Goal: Complete application form: Complete application form

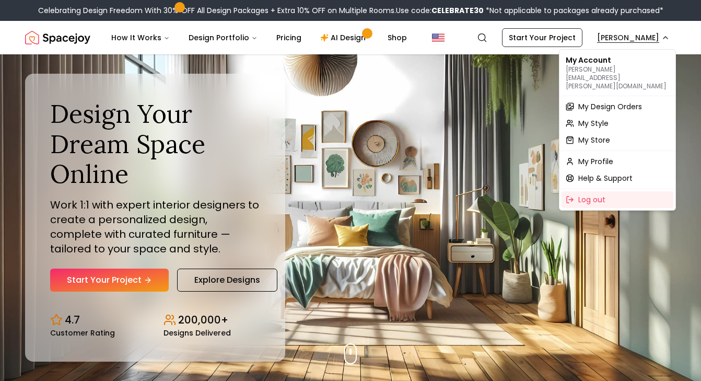
click at [617, 101] on span "My Design Orders" at bounding box center [610, 106] width 64 height 10
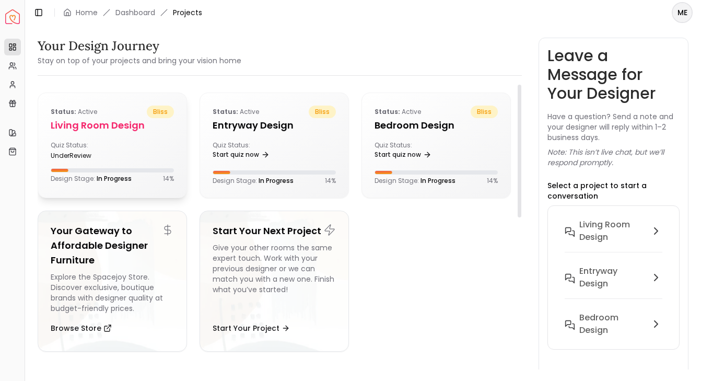
click at [118, 154] on div "Quiz Status: underReview" at bounding box center [112, 150] width 123 height 19
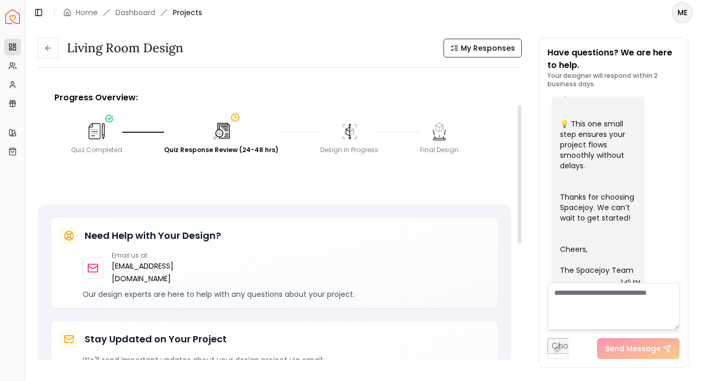
scroll to position [29, 0]
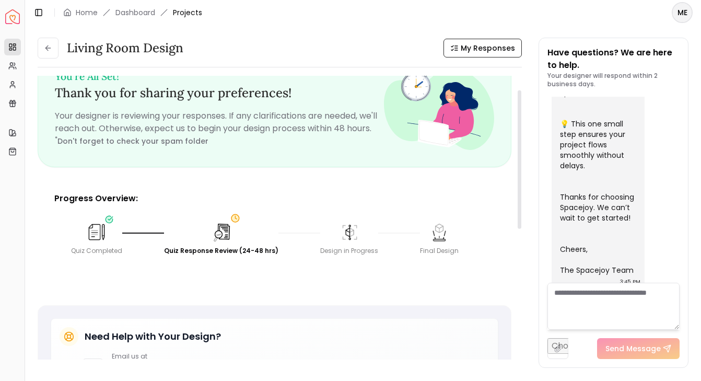
click at [220, 239] on img at bounding box center [221, 231] width 23 height 23
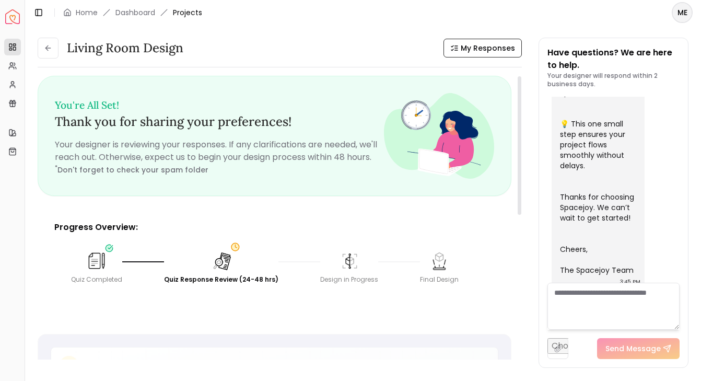
scroll to position [0, 0]
click at [16, 83] on icon at bounding box center [12, 84] width 8 height 8
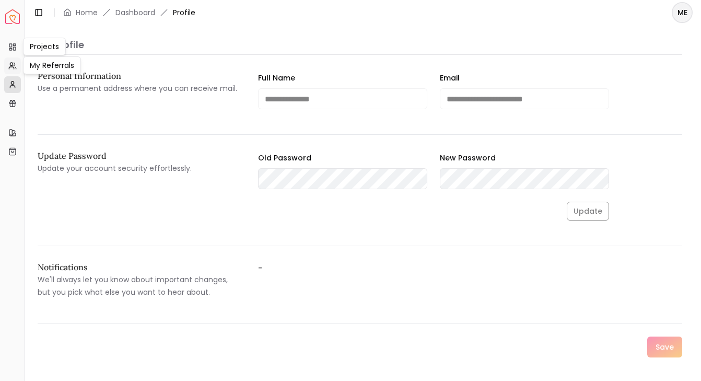
click at [15, 67] on icon at bounding box center [12, 66] width 8 height 8
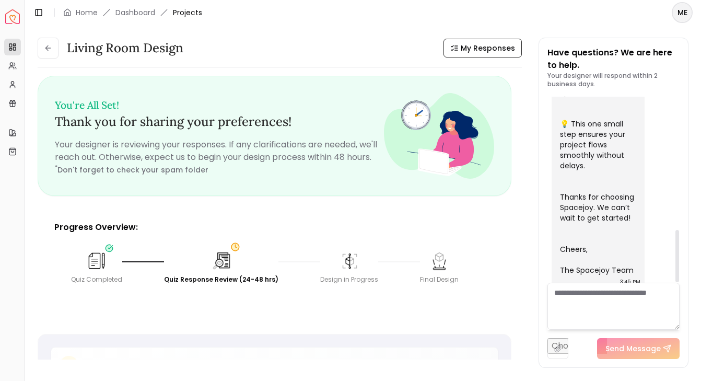
click at [627, 306] on textarea at bounding box center [613, 306] width 133 height 47
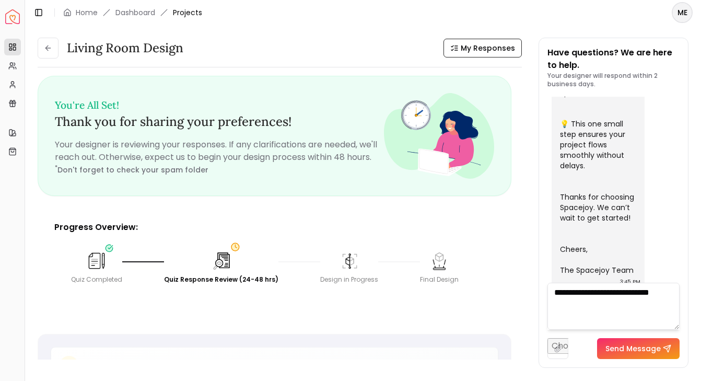
type textarea "**********"
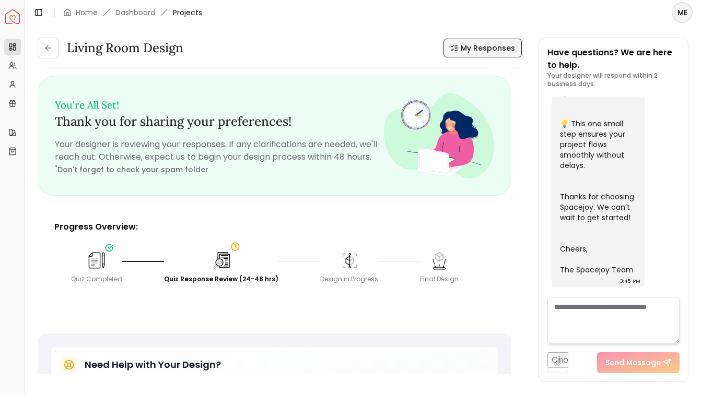
click at [466, 46] on span "My Responses" at bounding box center [488, 48] width 54 height 10
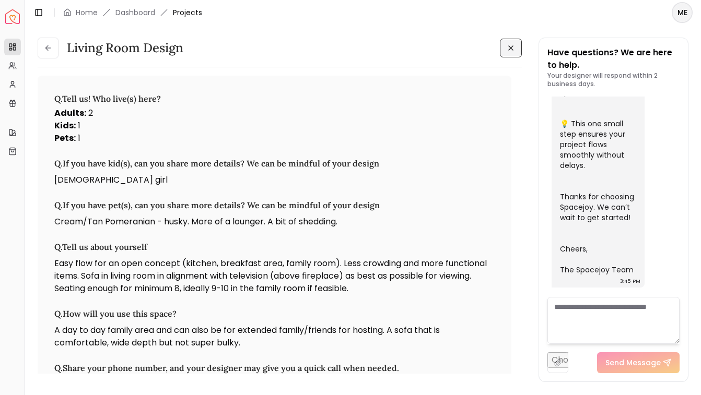
click at [178, 15] on span "Projects" at bounding box center [187, 12] width 29 height 10
click at [197, 9] on span "Projects" at bounding box center [187, 12] width 29 height 10
click at [148, 10] on link "Dashboard" at bounding box center [135, 12] width 40 height 10
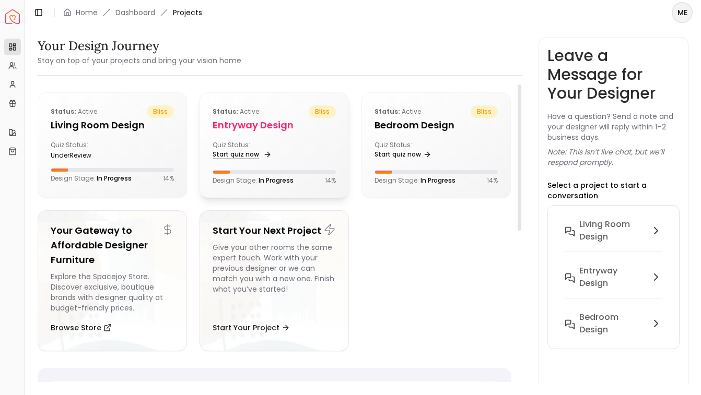
click at [251, 154] on link "Start quiz now" at bounding box center [241, 154] width 57 height 15
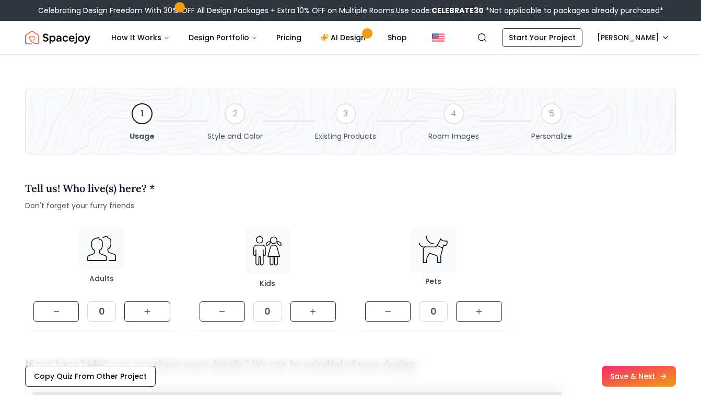
scroll to position [76, 0]
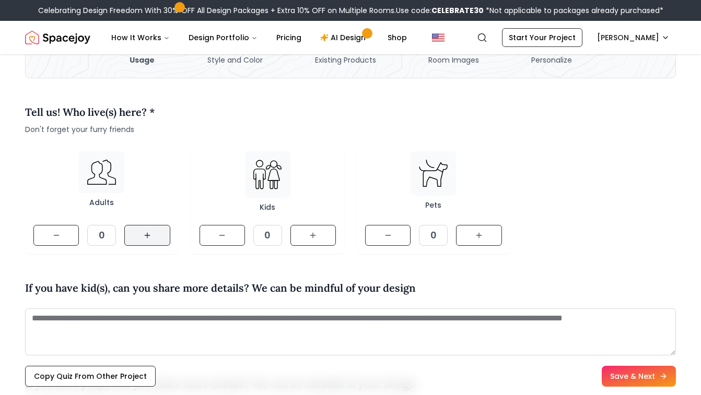
click at [146, 237] on icon at bounding box center [147, 235] width 8 height 8
click at [309, 236] on icon at bounding box center [313, 235] width 8 height 8
click at [470, 243] on button at bounding box center [478, 235] width 45 height 21
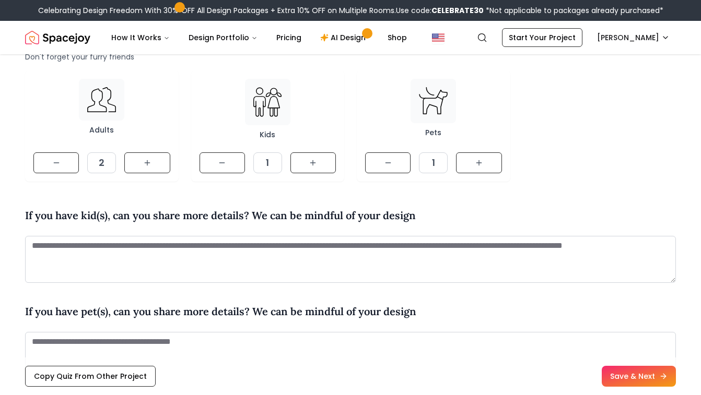
scroll to position [240, 0]
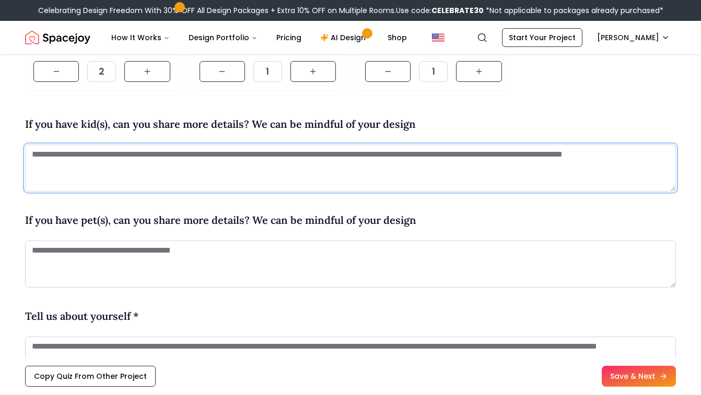
click at [460, 165] on textarea at bounding box center [350, 168] width 651 height 47
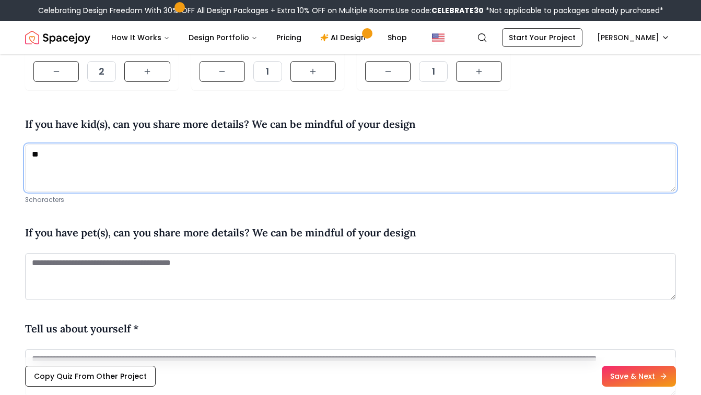
type textarea "*"
type textarea "**********"
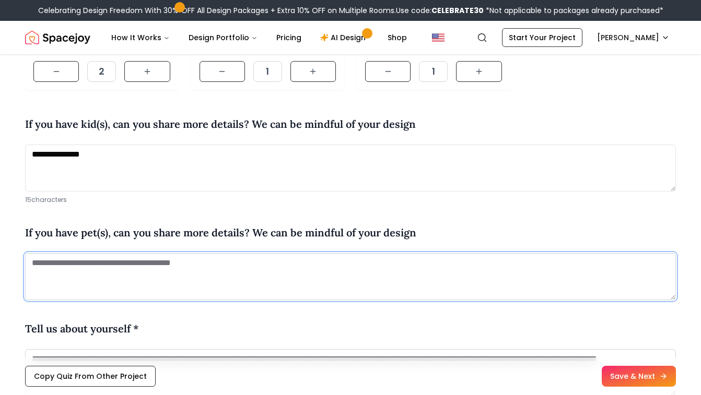
click at [367, 274] on textarea at bounding box center [350, 276] width 651 height 47
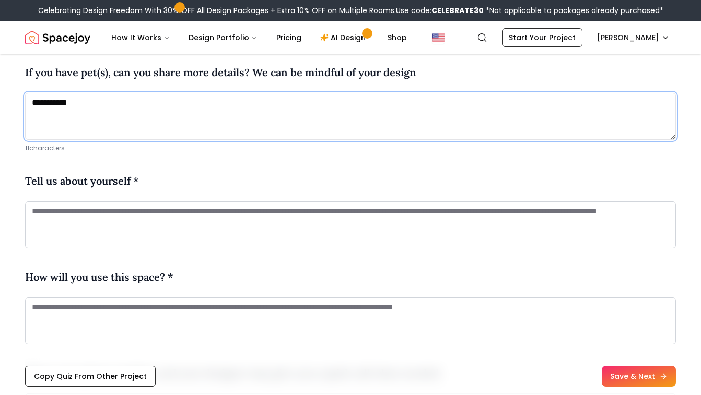
scroll to position [402, 0]
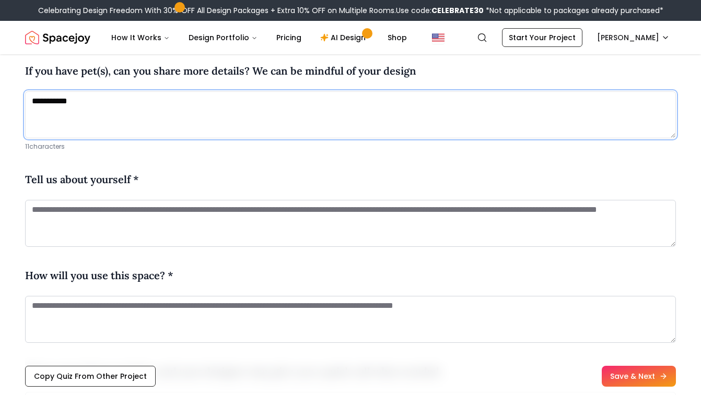
type textarea "**********"
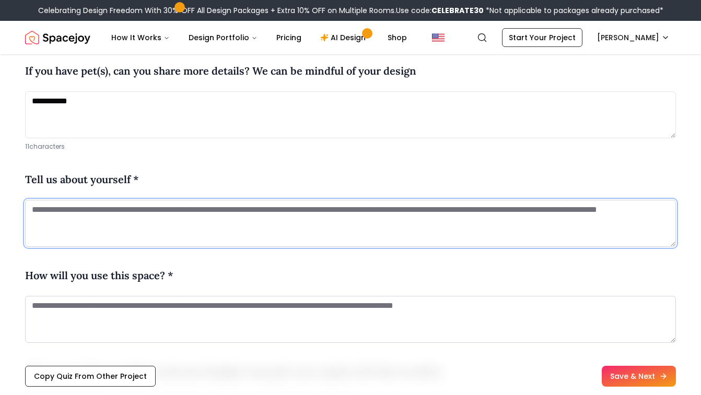
click at [330, 228] on textarea at bounding box center [350, 223] width 651 height 47
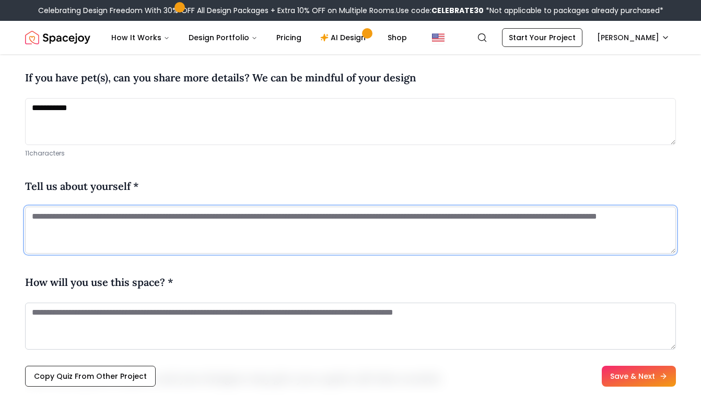
scroll to position [456, 0]
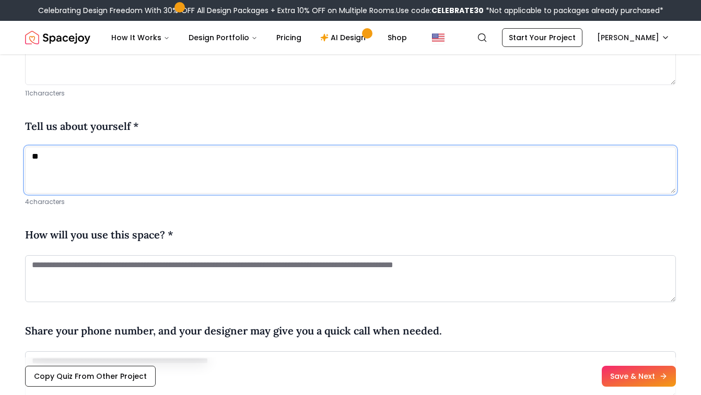
type textarea "*"
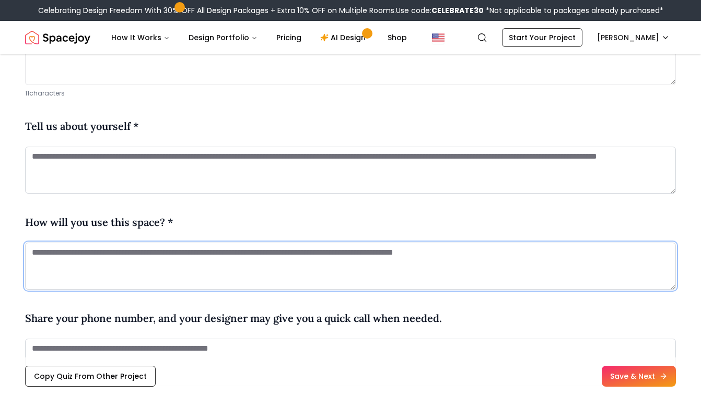
click at [285, 255] on textarea at bounding box center [350, 266] width 651 height 47
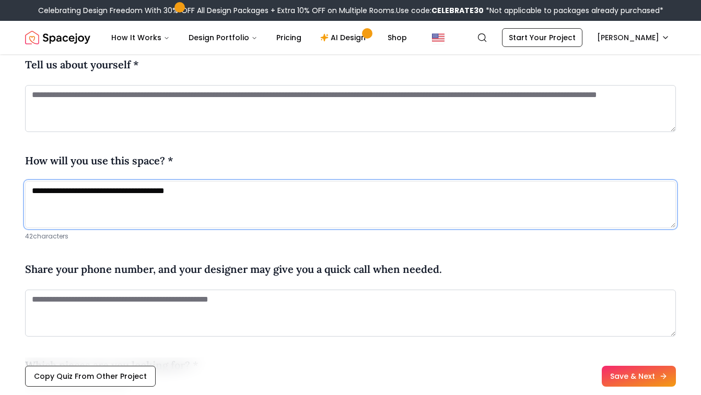
scroll to position [521, 0]
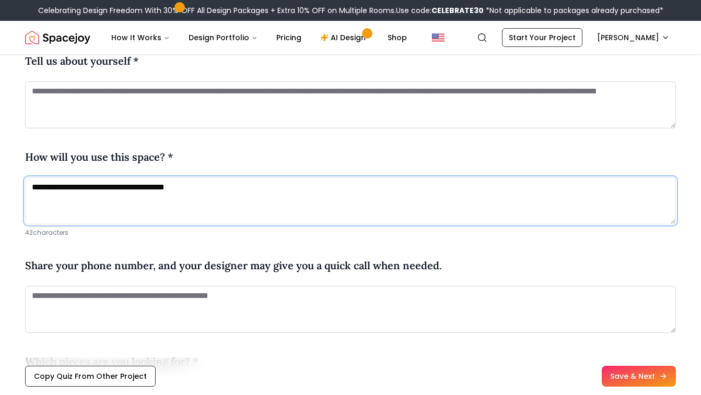
type textarea "**********"
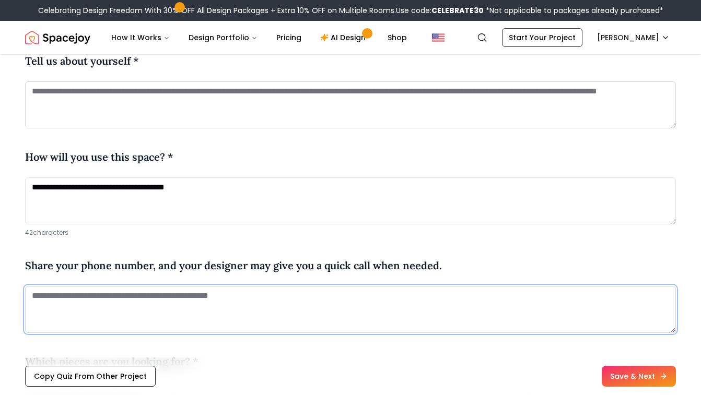
click at [260, 313] on textarea at bounding box center [350, 309] width 651 height 47
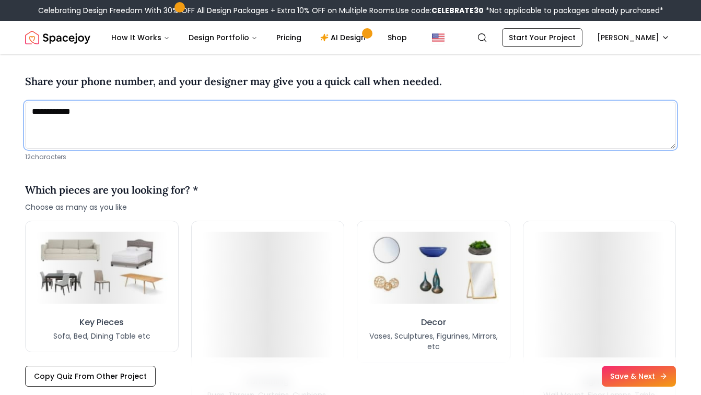
scroll to position [737, 0]
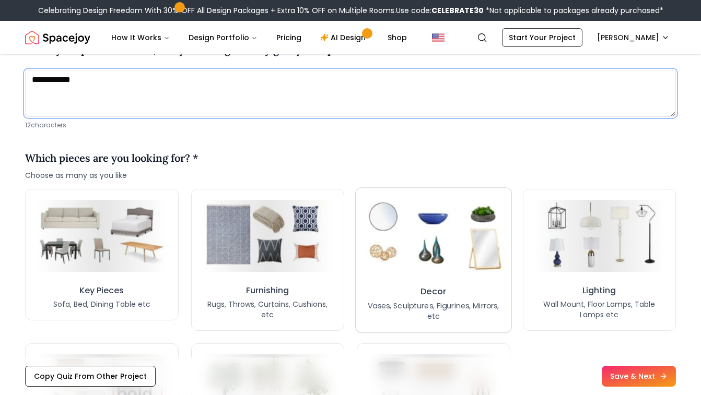
type textarea "**********"
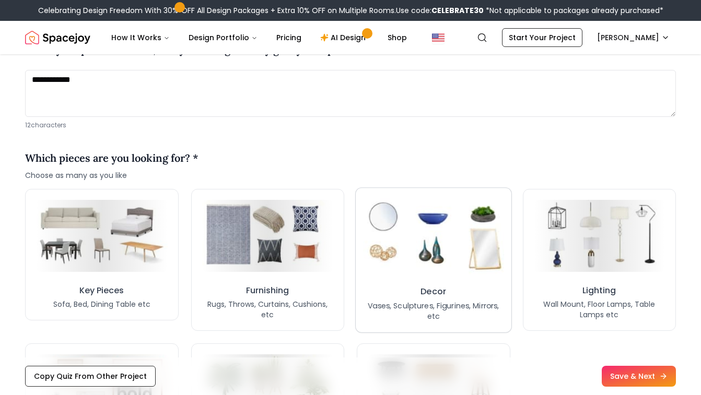
click at [493, 263] on img at bounding box center [433, 235] width 141 height 77
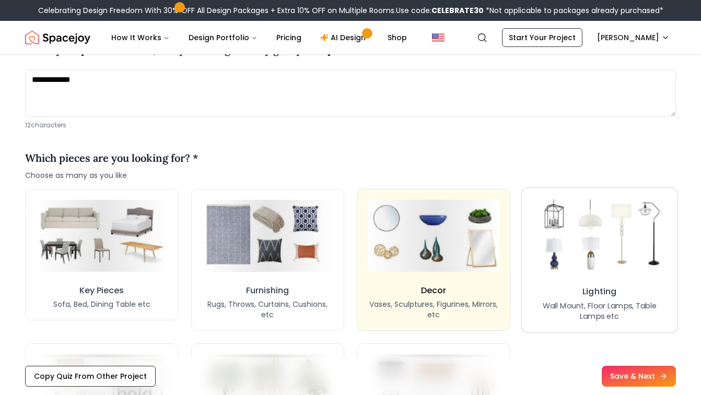
click at [589, 264] on img at bounding box center [599, 235] width 141 height 77
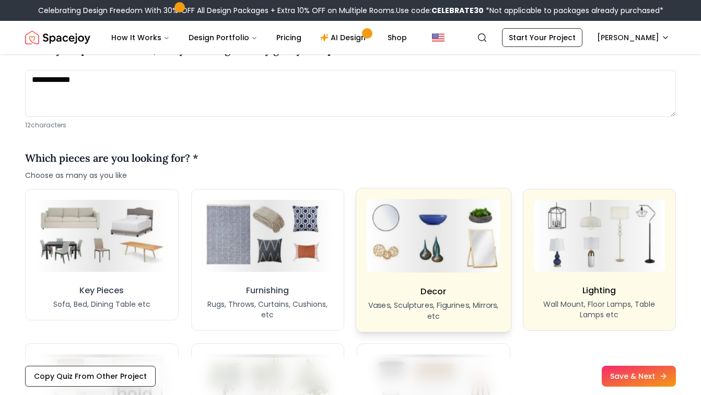
click at [470, 278] on button "Decor Vases, Sculptures, Figurines, Mirrors, etc" at bounding box center [434, 260] width 156 height 144
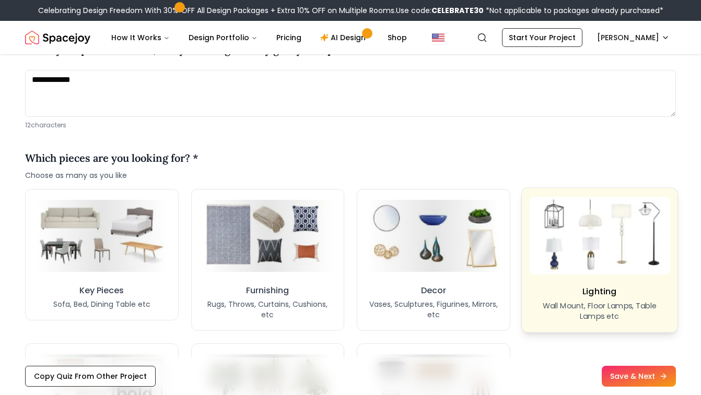
click at [562, 270] on img at bounding box center [599, 235] width 141 height 77
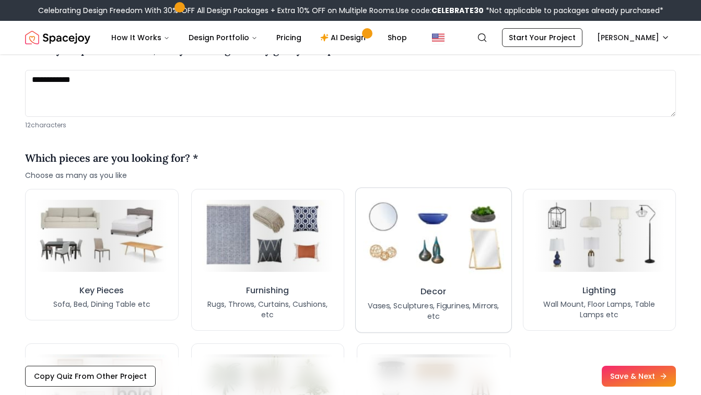
click at [468, 270] on img at bounding box center [433, 235] width 141 height 77
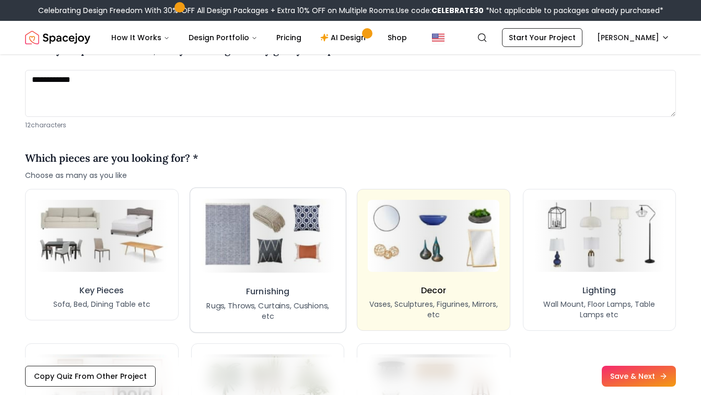
click at [216, 275] on button "Furnishing Rugs, Throws, Curtains, Cushions, etc" at bounding box center [268, 260] width 156 height 145
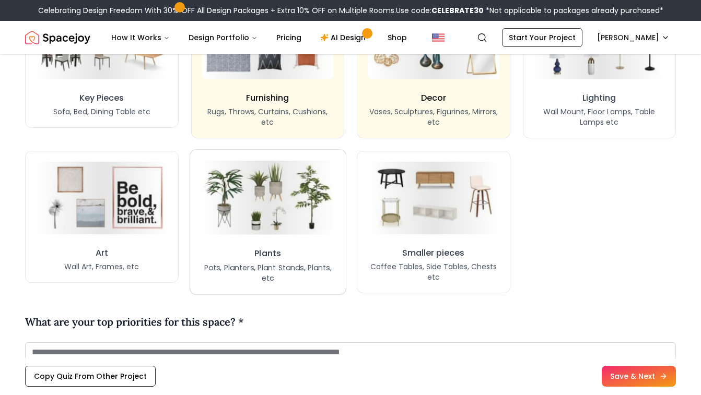
scroll to position [935, 0]
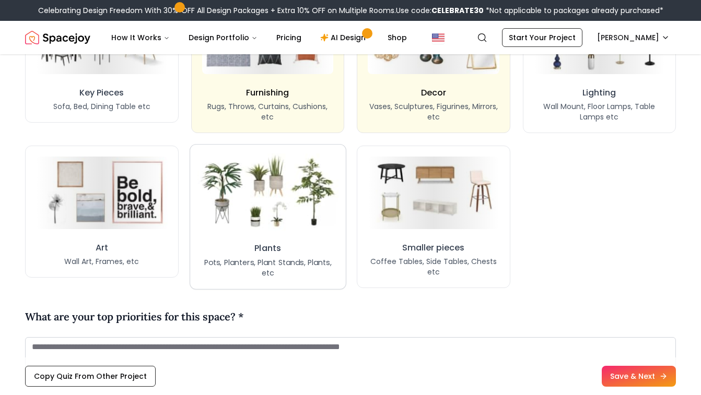
click at [274, 216] on img at bounding box center [267, 192] width 141 height 77
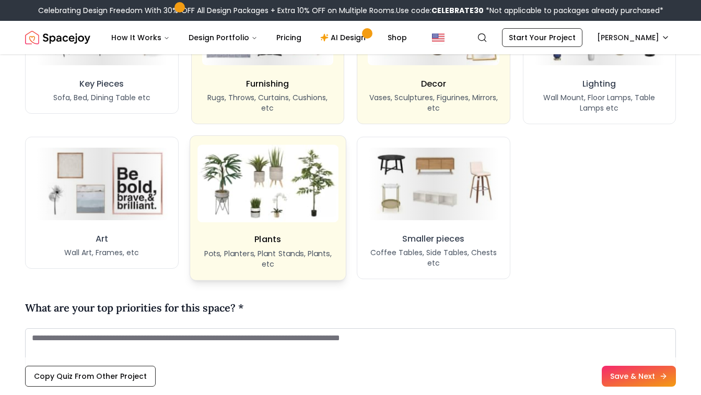
scroll to position [944, 0]
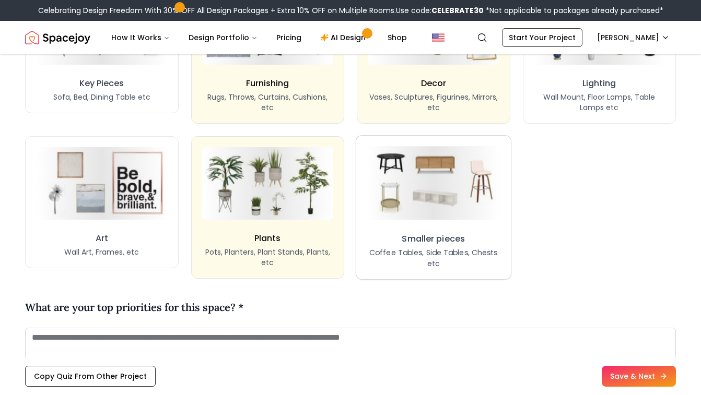
click at [476, 225] on button "Smaller pieces Coffee Tables, Side Tables, Chests etc" at bounding box center [434, 208] width 156 height 144
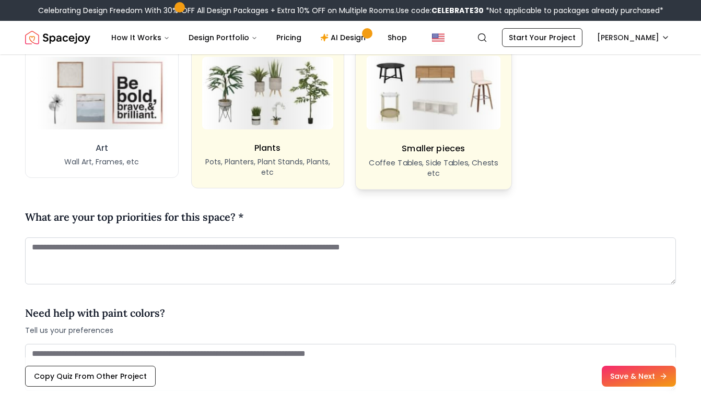
scroll to position [1037, 0]
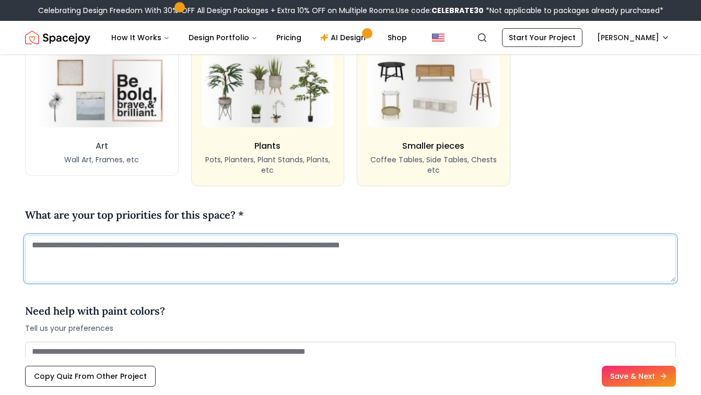
click at [380, 261] on textarea at bounding box center [350, 259] width 651 height 47
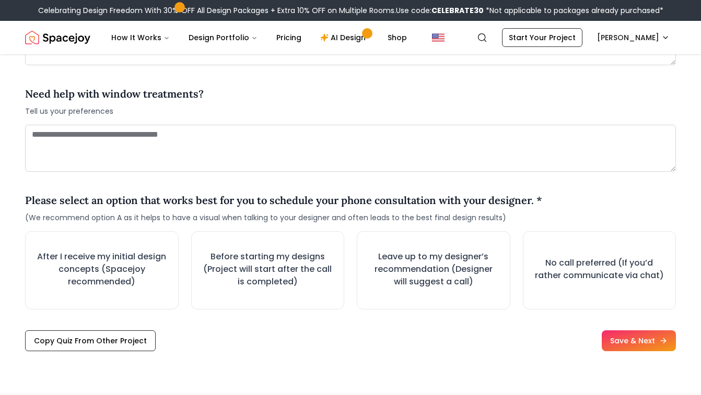
scroll to position [1387, 0]
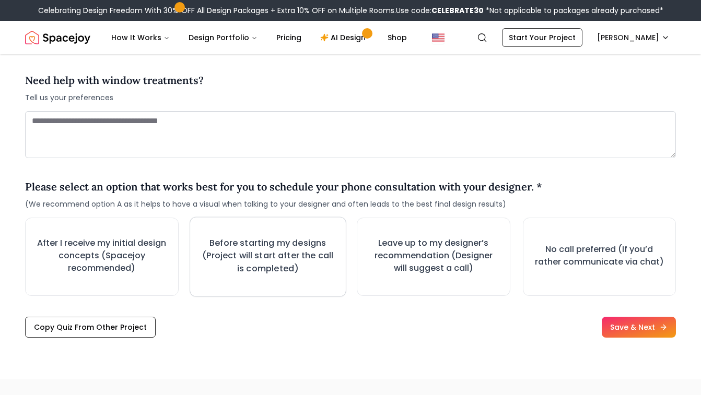
type textarea "**********"
click at [316, 276] on div "Before starting my designs (Project will start after the call is completed)" at bounding box center [268, 257] width 134 height 40
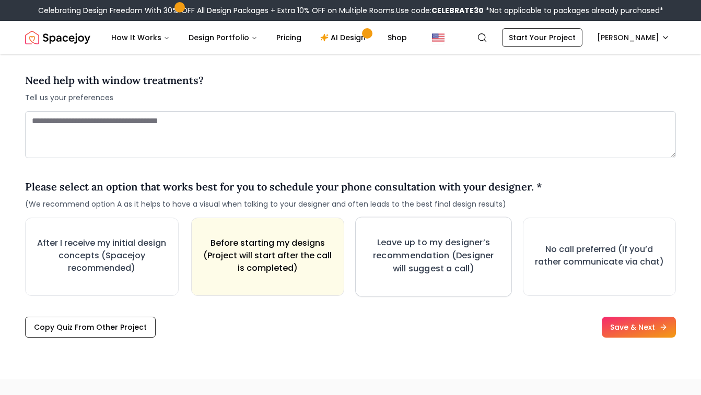
click at [383, 276] on div "Leave up to my designer’s recommendation (Designer will suggest a call)" at bounding box center [433, 257] width 134 height 41
click at [74, 273] on h3 "After I receive my initial design concepts (Spacejoy recommended)" at bounding box center [101, 256] width 135 height 39
click at [632, 320] on button "Save & Next" at bounding box center [639, 328] width 78 height 22
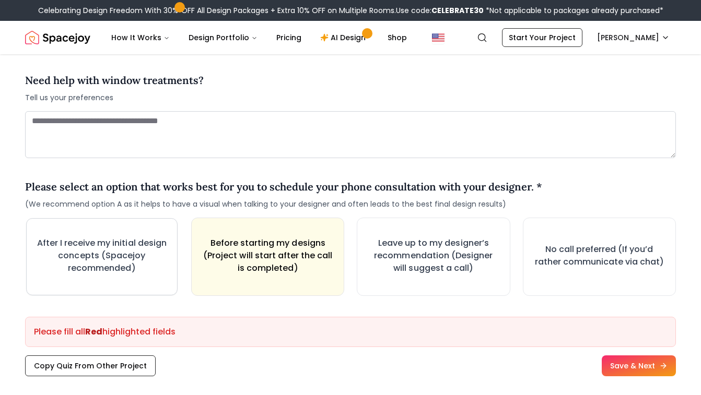
click at [139, 263] on h3 "After I receive my initial design concepts (Spacejoy recommended)" at bounding box center [102, 256] width 132 height 38
click at [131, 249] on h3 "After I receive my initial design concepts (Spacejoy recommended)" at bounding box center [102, 256] width 136 height 39
click at [135, 267] on h3 "After I receive my initial design concepts (Spacejoy recommended)" at bounding box center [101, 256] width 134 height 38
click at [224, 263] on h3 "Before starting my designs (Project will start after the call is completed)" at bounding box center [267, 256] width 135 height 39
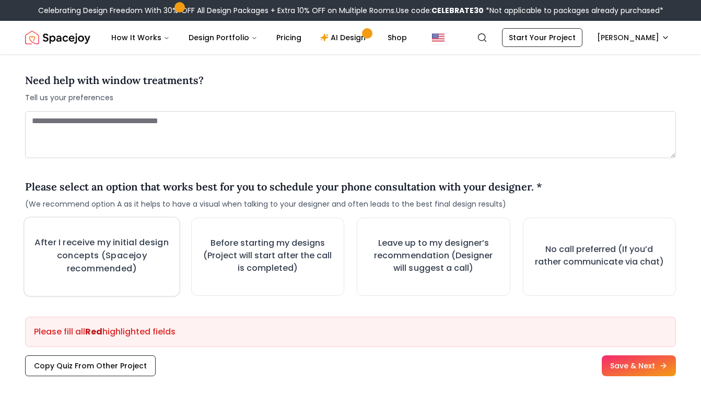
click at [154, 261] on h3 "After I receive my initial design concepts (Spacejoy recommended)" at bounding box center [101, 256] width 136 height 39
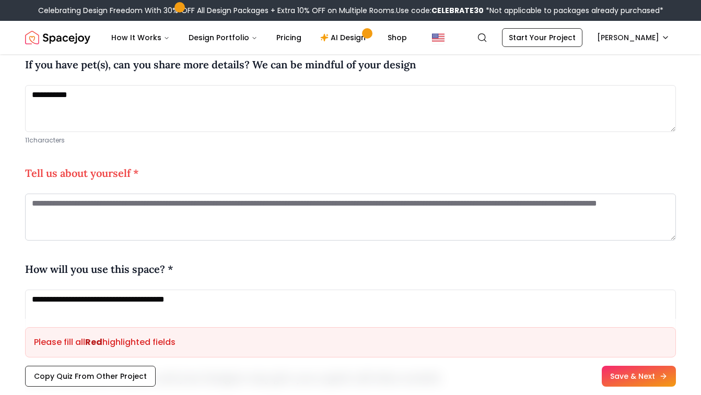
scroll to position [433, 0]
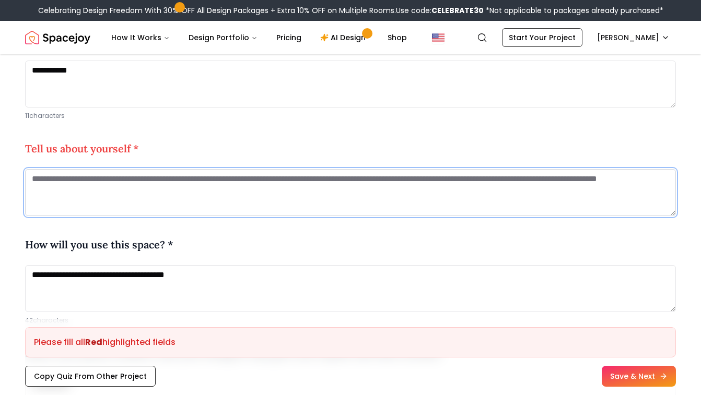
click at [193, 193] on textarea at bounding box center [350, 192] width 651 height 47
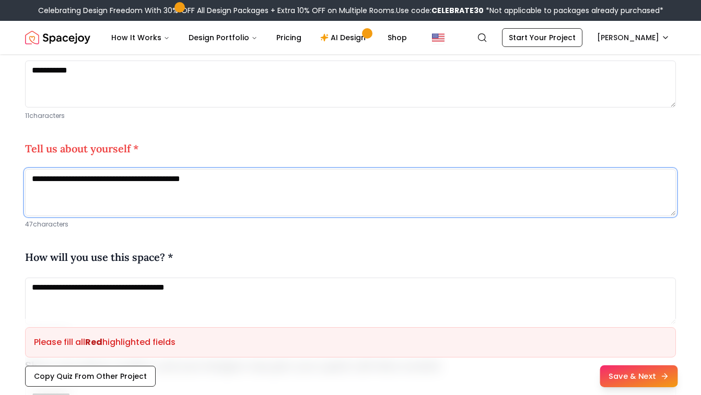
type textarea "**********"
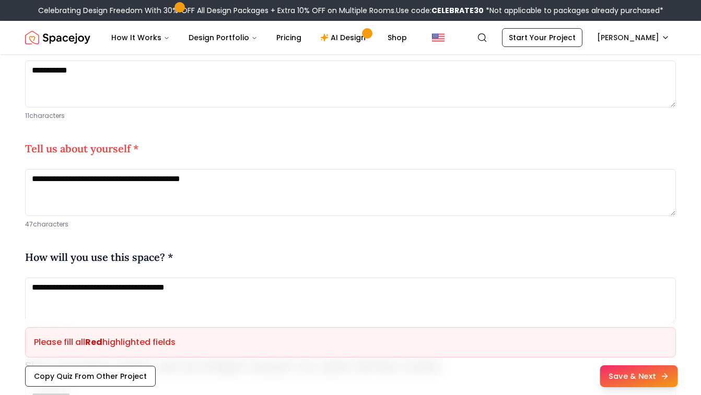
click at [658, 380] on button "Save & Next" at bounding box center [639, 377] width 78 height 22
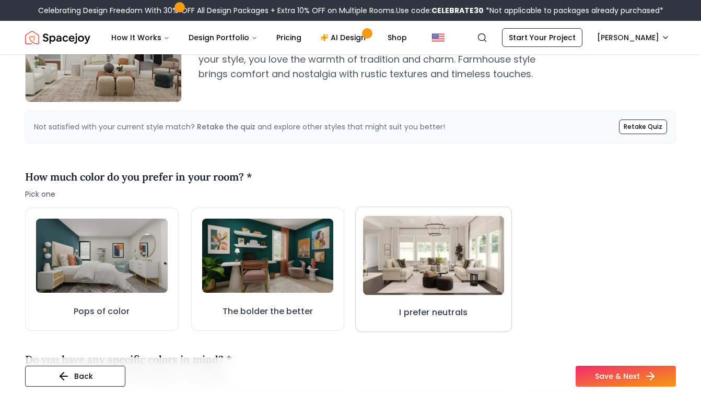
scroll to position [246, 0]
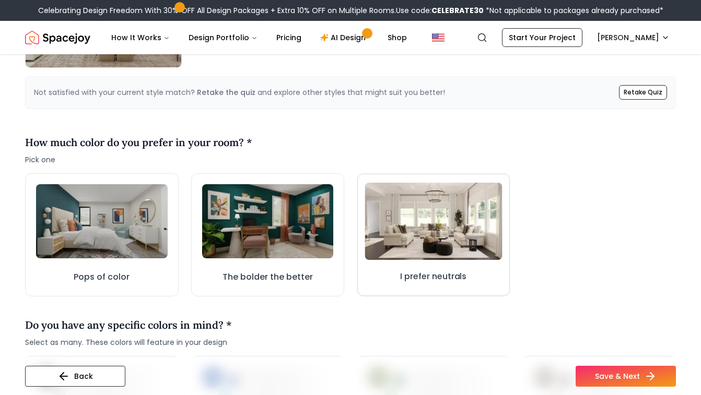
click at [386, 226] on img at bounding box center [433, 221] width 137 height 77
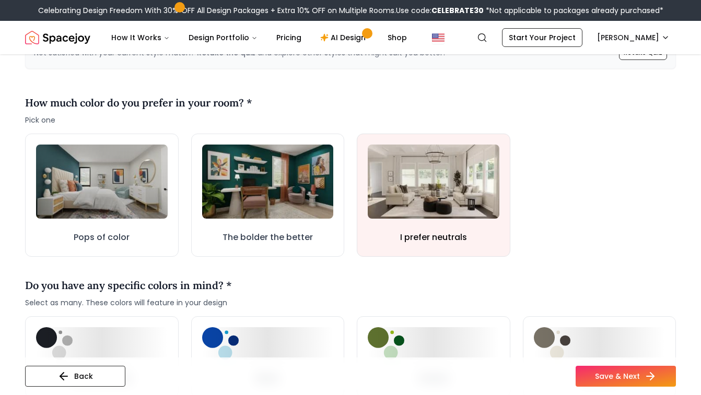
scroll to position [286, 0]
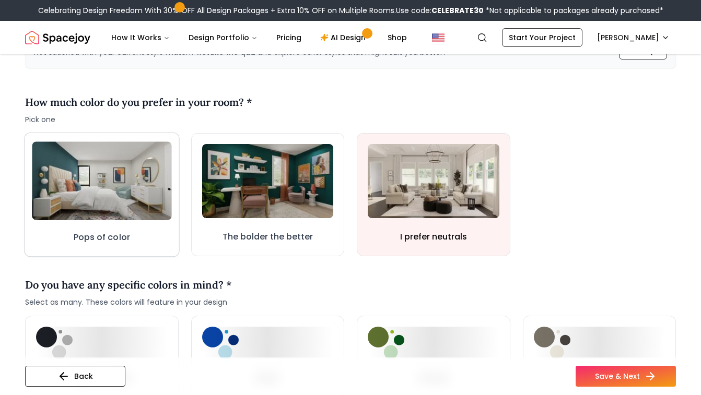
click at [120, 200] on img at bounding box center [101, 181] width 139 height 78
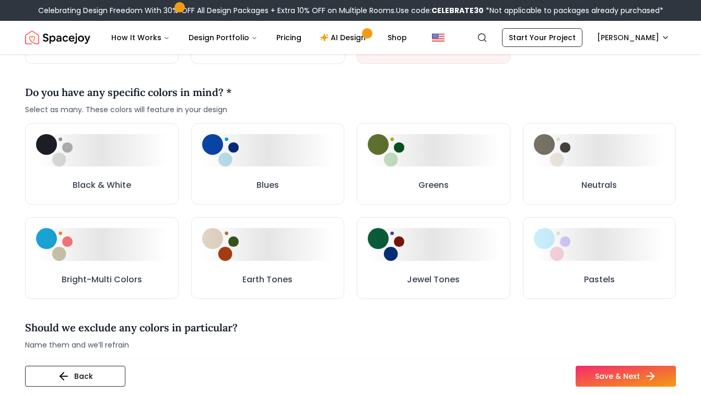
scroll to position [478, 0]
click at [574, 188] on button "Neutrals" at bounding box center [599, 165] width 156 height 84
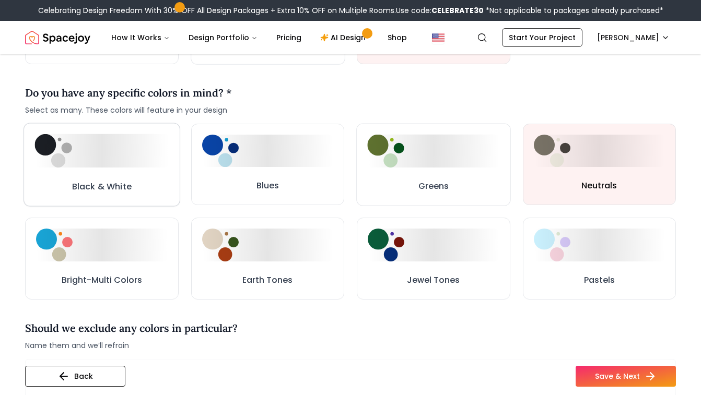
click at [141, 160] on div at bounding box center [101, 150] width 134 height 33
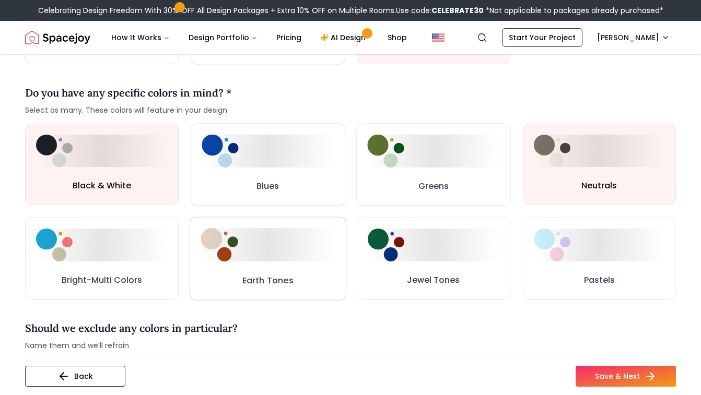
click at [308, 276] on button "Earth Tones" at bounding box center [268, 259] width 156 height 84
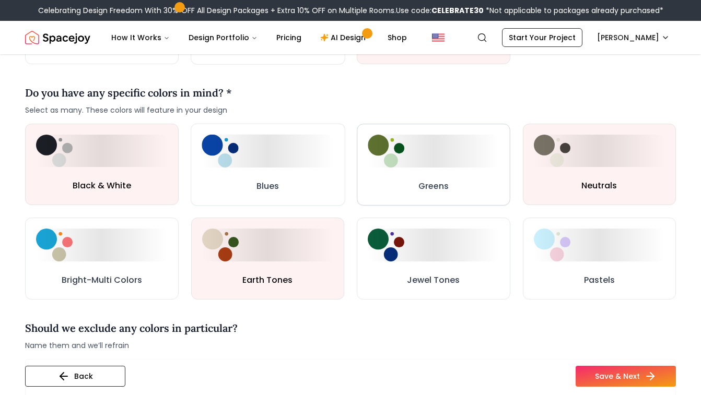
click at [479, 177] on button "Greens" at bounding box center [433, 164] width 153 height 81
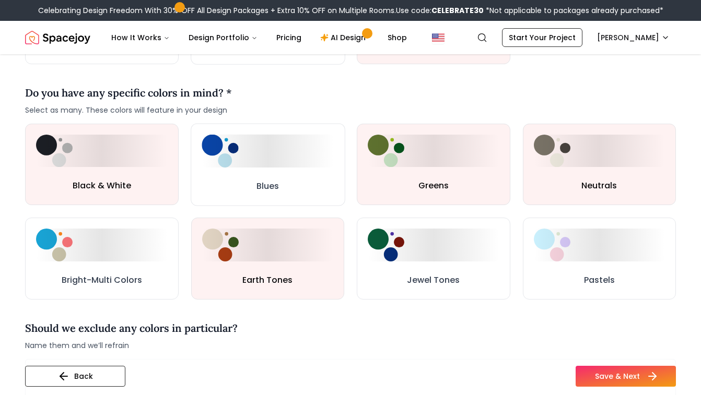
click at [638, 373] on button "Save & Next" at bounding box center [626, 376] width 100 height 21
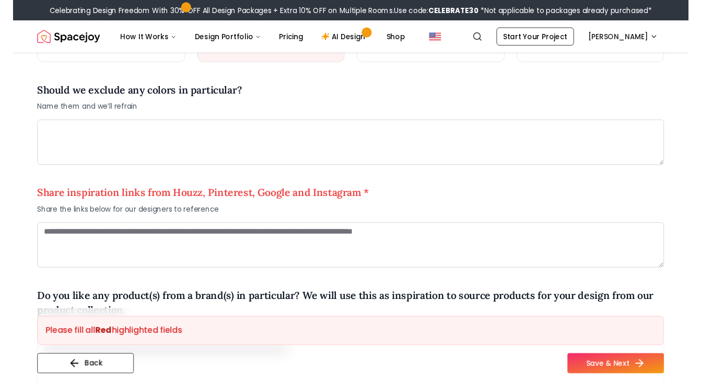
scroll to position [731, 0]
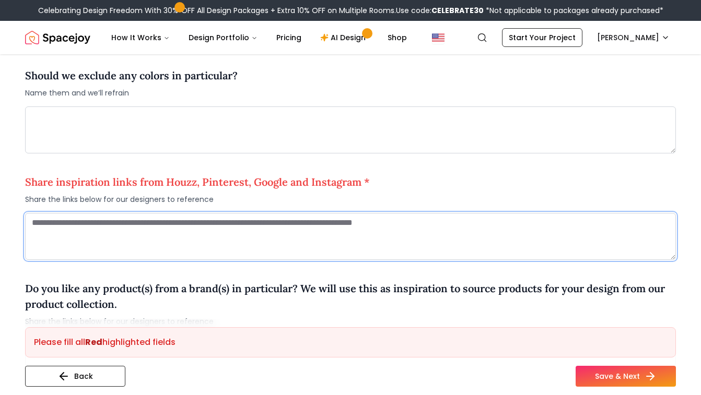
click at [334, 238] on textarea at bounding box center [350, 236] width 651 height 47
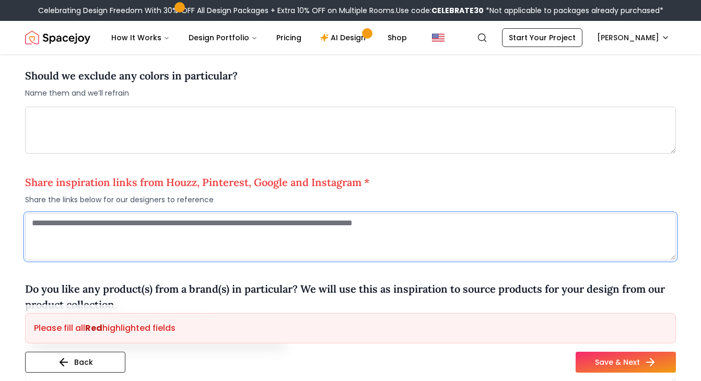
paste textarea "**********"
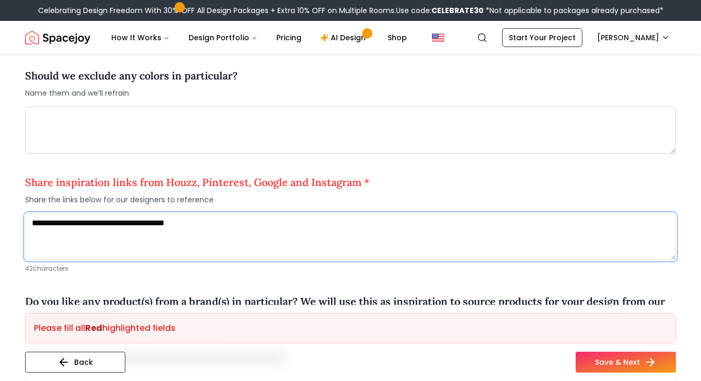
scroll to position [0, 0]
paste textarea "**********"
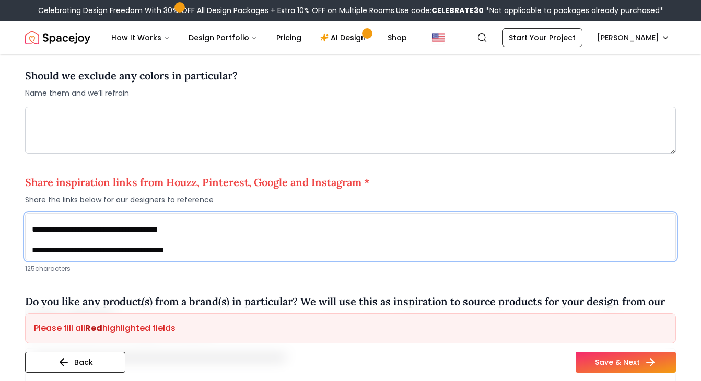
scroll to position [32, 0]
paste textarea "**********"
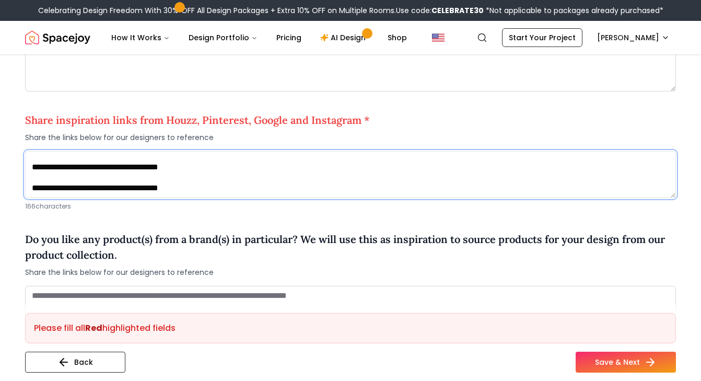
scroll to position [839, 0]
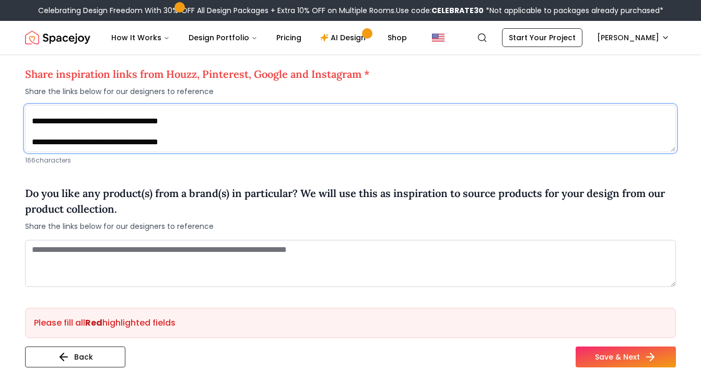
type textarea "**********"
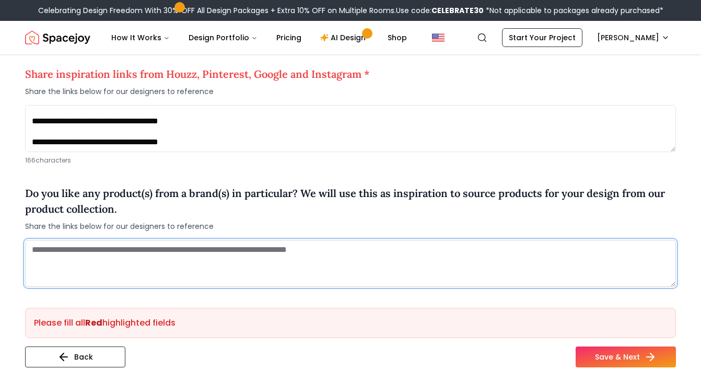
click at [225, 268] on textarea at bounding box center [350, 263] width 651 height 47
paste textarea "**********"
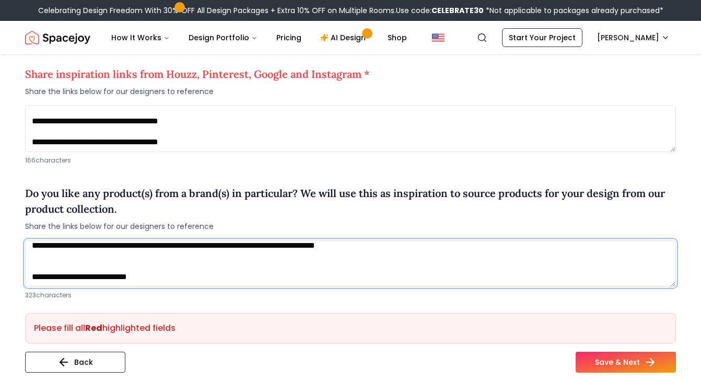
scroll to position [36, 0]
type textarea "**********"
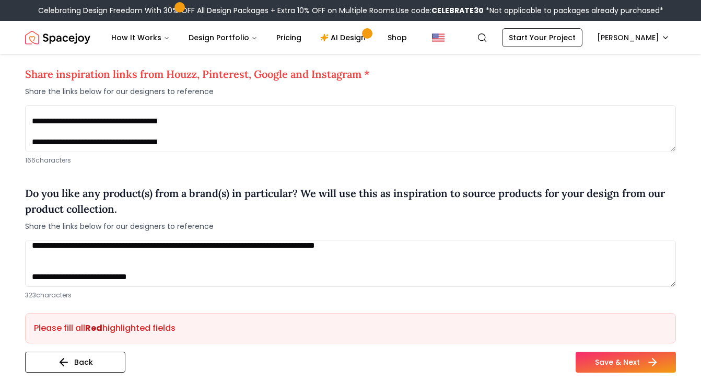
click at [605, 366] on button "Save & Next" at bounding box center [626, 362] width 100 height 21
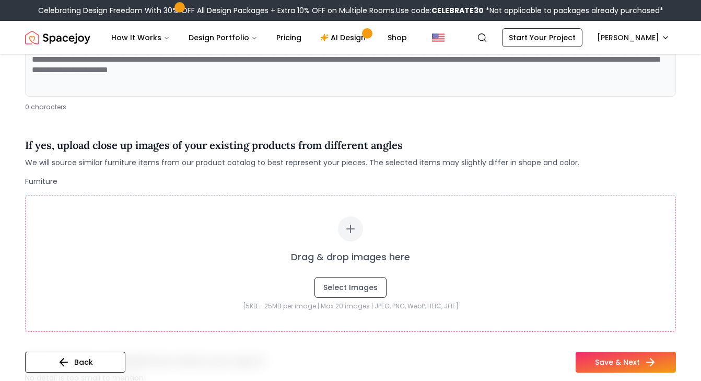
scroll to position [181, 0]
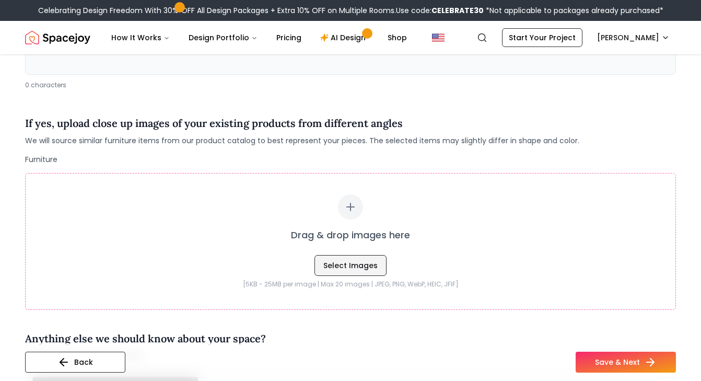
click at [348, 270] on button "Select Images" at bounding box center [350, 265] width 72 height 21
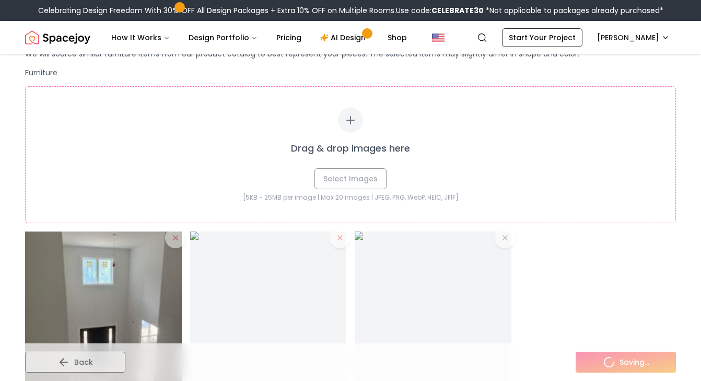
scroll to position [401, 0]
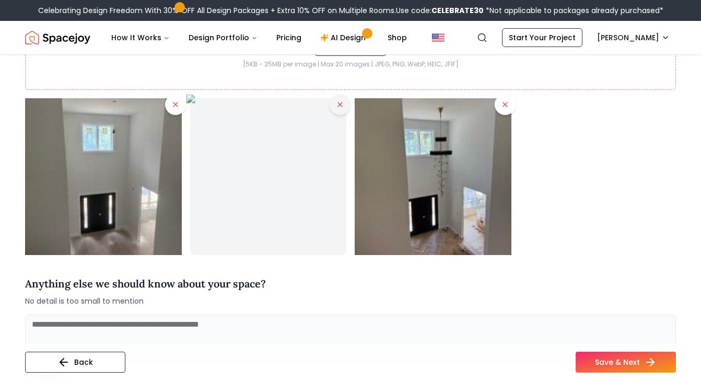
click at [336, 110] on button at bounding box center [340, 104] width 21 height 21
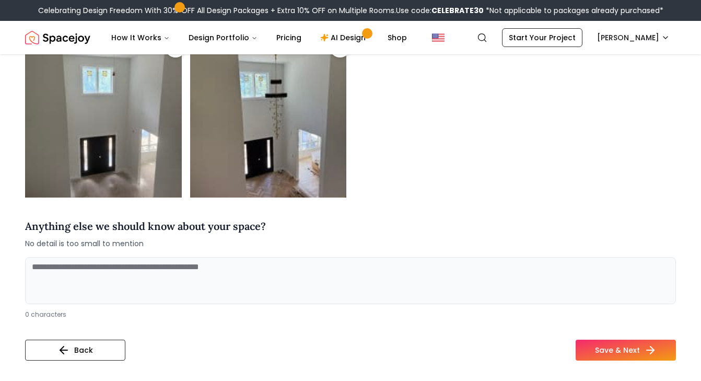
scroll to position [467, 0]
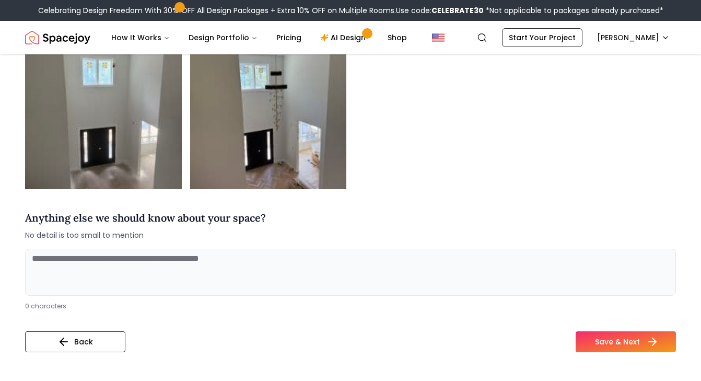
click at [613, 347] on button "Save & Next" at bounding box center [626, 341] width 100 height 21
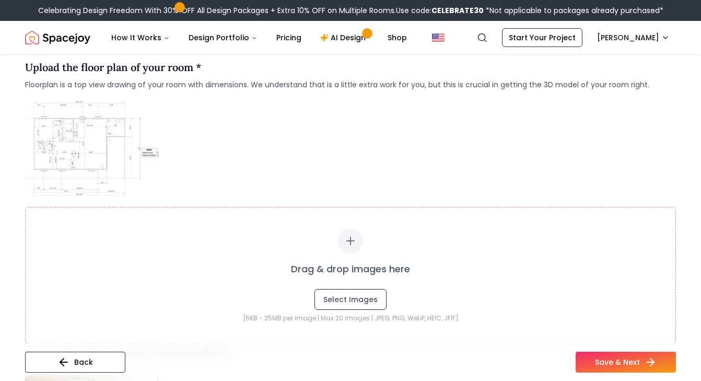
scroll to position [158, 0]
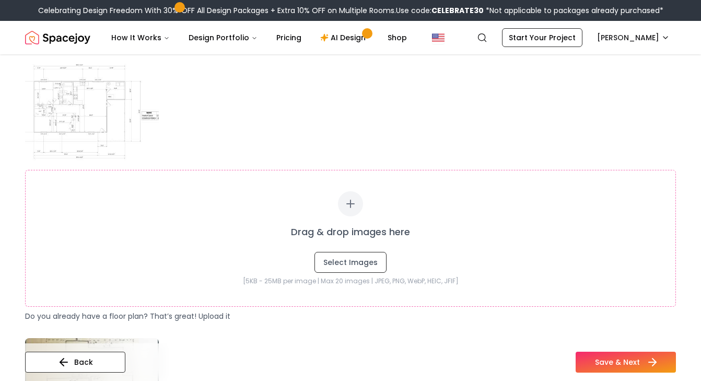
click at [618, 368] on button "Save & Next" at bounding box center [626, 362] width 100 height 21
click at [616, 363] on button "Save & Next" at bounding box center [626, 362] width 100 height 21
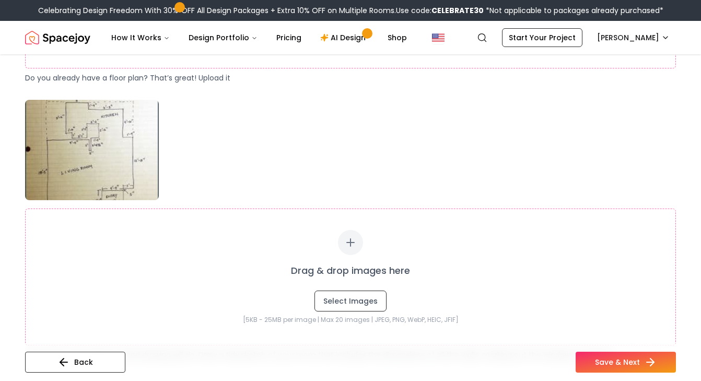
scroll to position [462, 0]
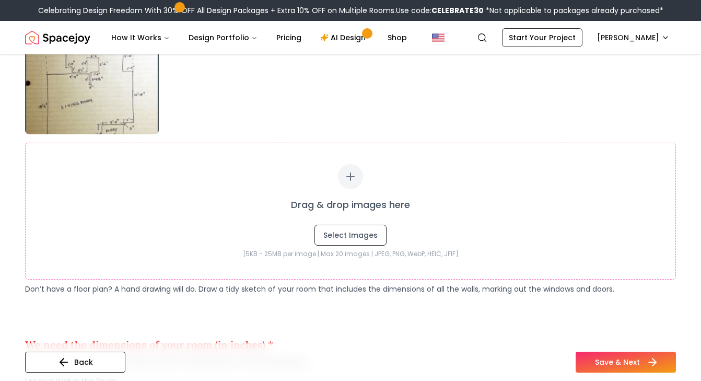
click at [611, 360] on button "Save & Next" at bounding box center [626, 362] width 100 height 21
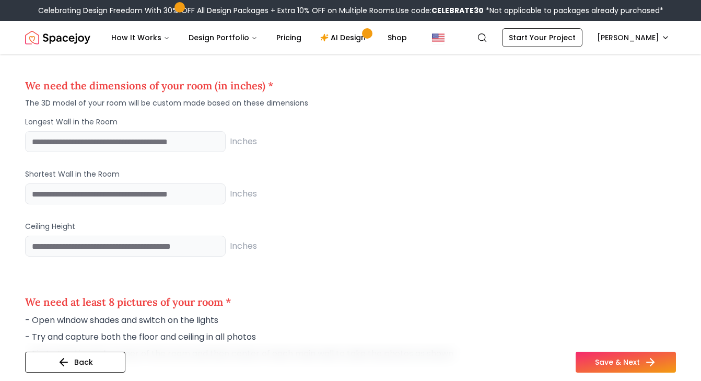
scroll to position [722, 0]
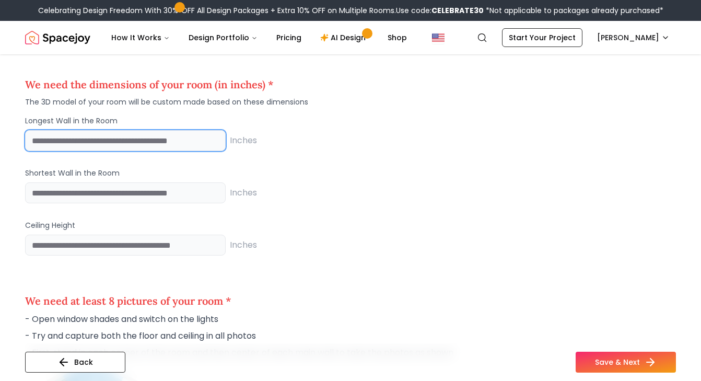
click at [183, 143] on input "number" at bounding box center [125, 140] width 201 height 21
type input "*"
click at [215, 140] on input "*" at bounding box center [125, 140] width 201 height 21
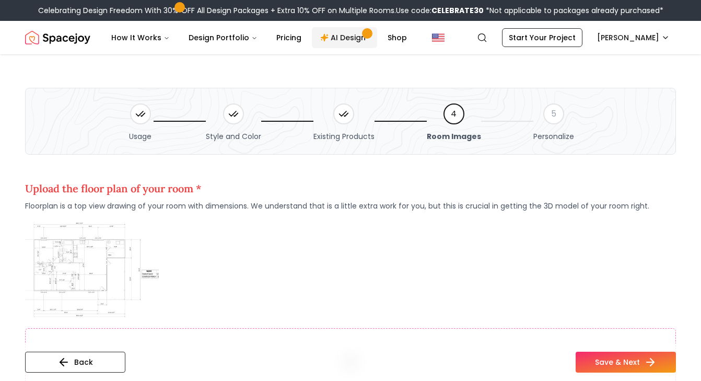
scroll to position [0, 0]
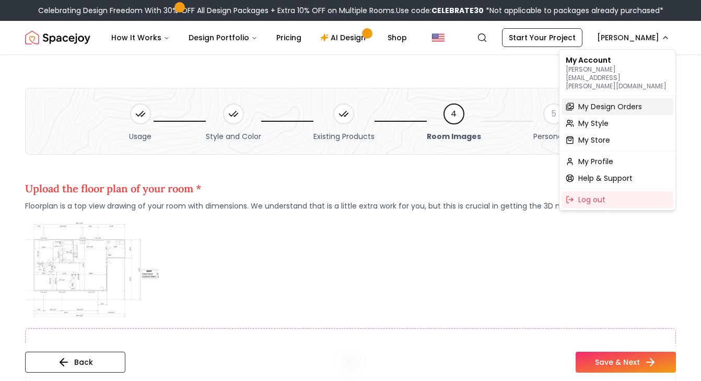
click at [613, 98] on div "My Design Orders" at bounding box center [618, 106] width 112 height 17
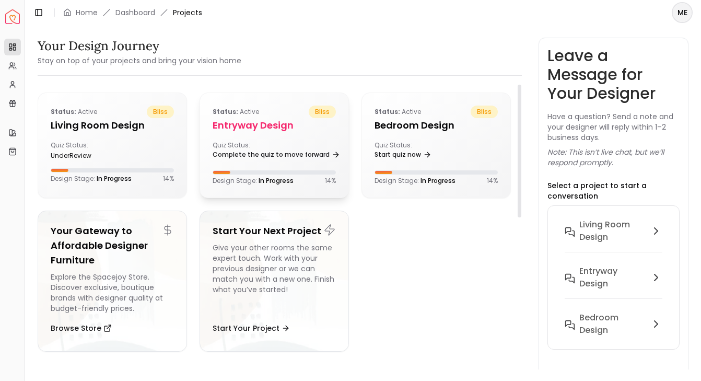
click at [291, 144] on div "Quiz Status: Complete the quiz to move forward" at bounding box center [274, 151] width 123 height 21
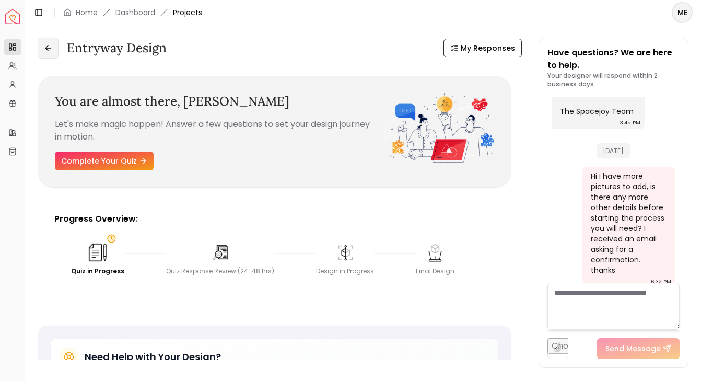
click at [47, 49] on icon at bounding box center [48, 48] width 8 height 8
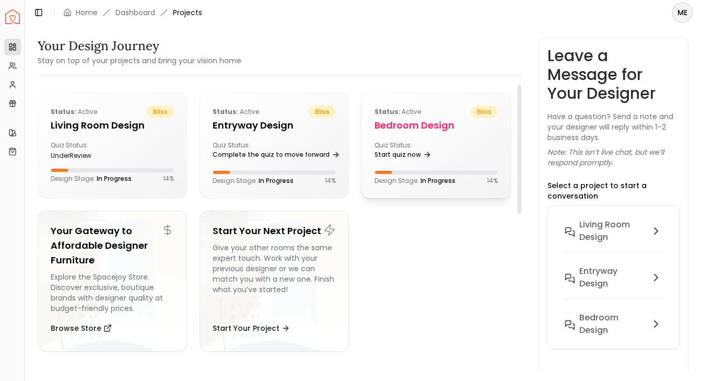
click at [416, 144] on div "Quiz Status: Start quiz now" at bounding box center [403, 151] width 57 height 21
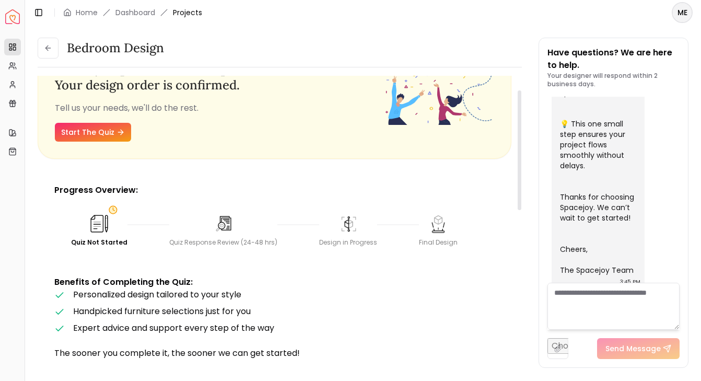
scroll to position [33, 0]
click at [82, 130] on link "Start The Quiz" at bounding box center [93, 131] width 76 height 19
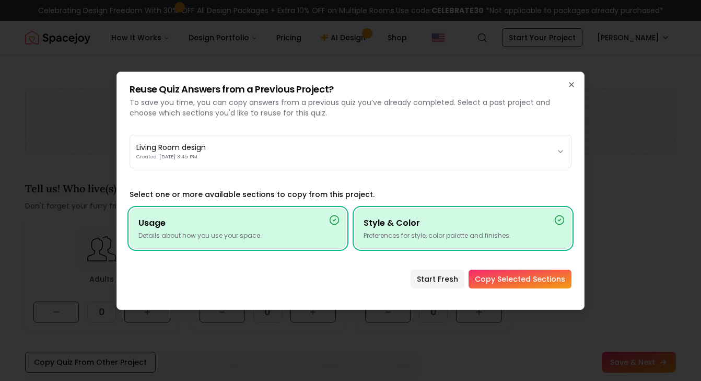
click at [577, 80] on div "Reuse Quiz Answers from a Previous Project? To save you time, you can copy answ…" at bounding box center [350, 191] width 468 height 238
click at [570, 84] on icon "button" at bounding box center [571, 84] width 8 height 8
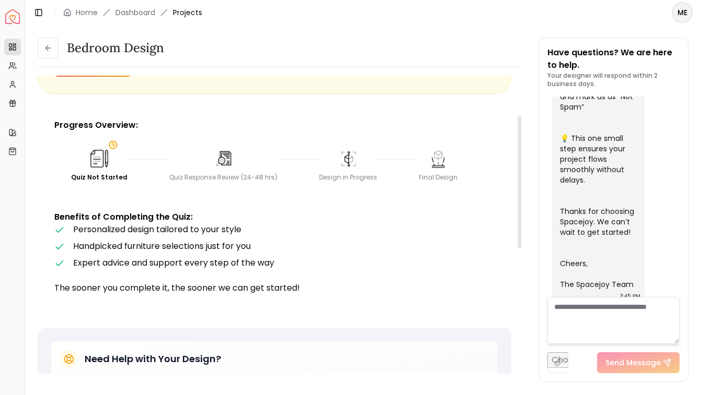
scroll to position [15, 0]
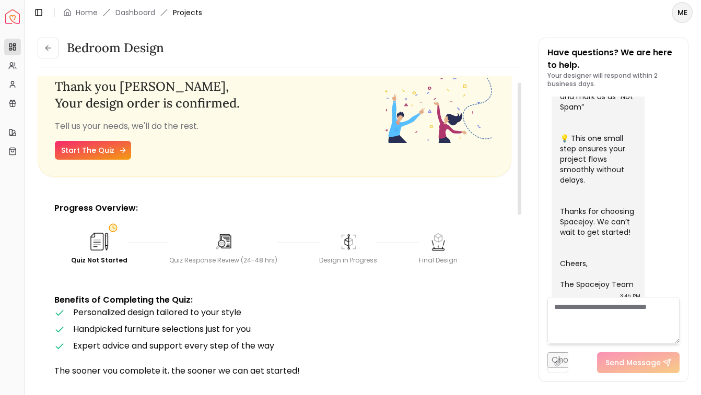
click at [115, 147] on link "Start The Quiz" at bounding box center [93, 150] width 76 height 19
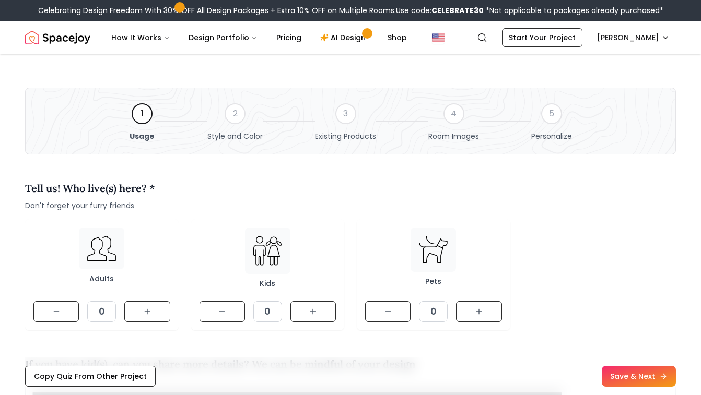
scroll to position [65, 0]
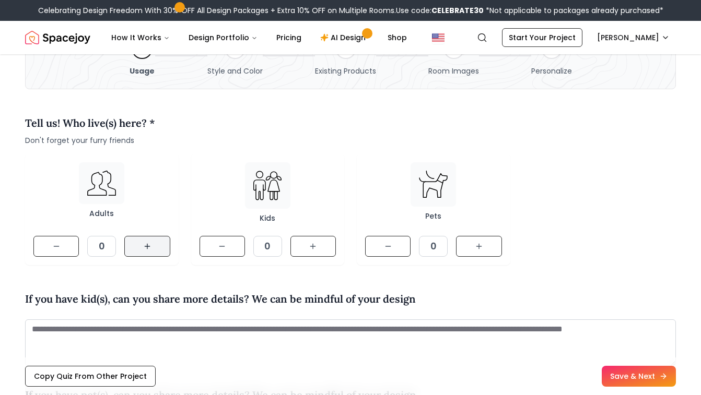
click at [159, 244] on button at bounding box center [146, 246] width 45 height 21
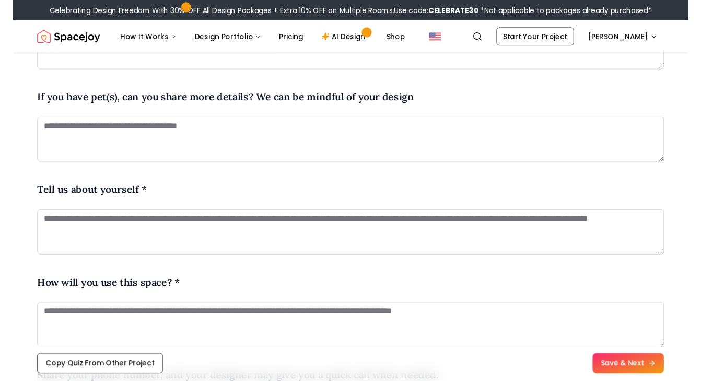
scroll to position [383, 0]
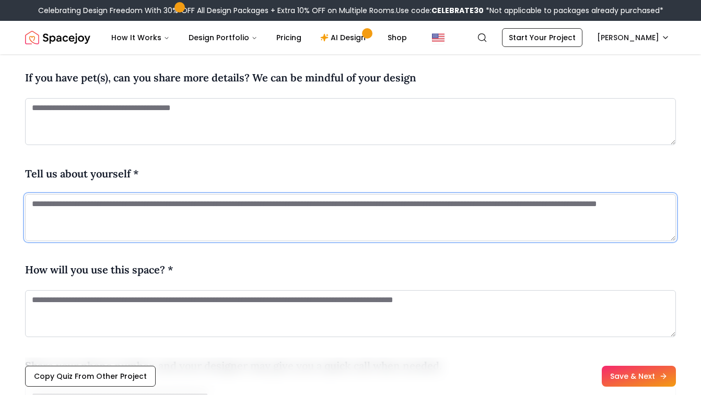
click at [219, 202] on textarea at bounding box center [350, 217] width 651 height 47
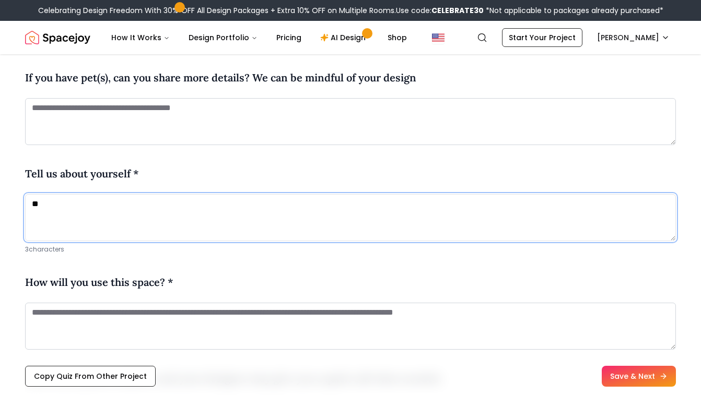
type textarea "*"
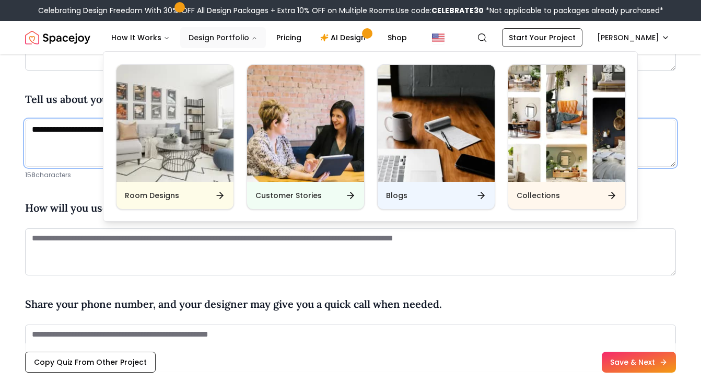
scroll to position [470, 0]
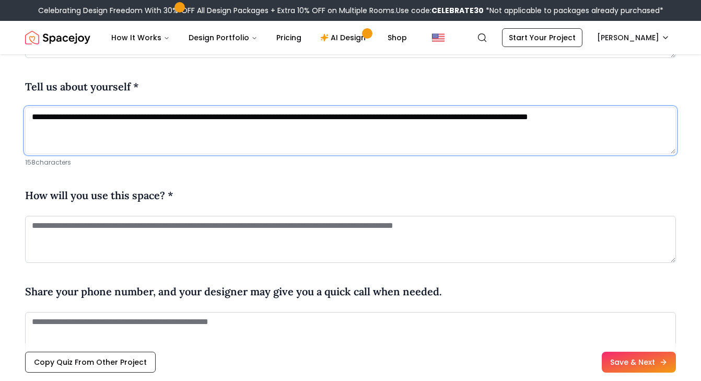
type textarea "**********"
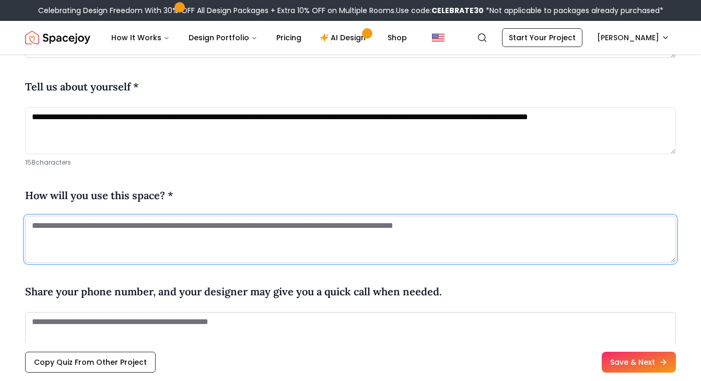
click at [296, 245] on textarea at bounding box center [350, 239] width 651 height 47
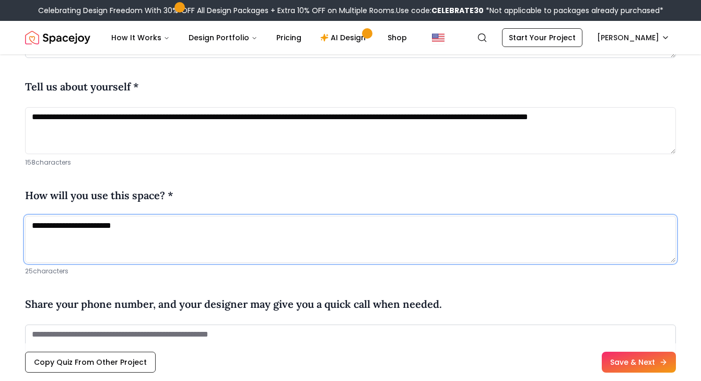
scroll to position [584, 0]
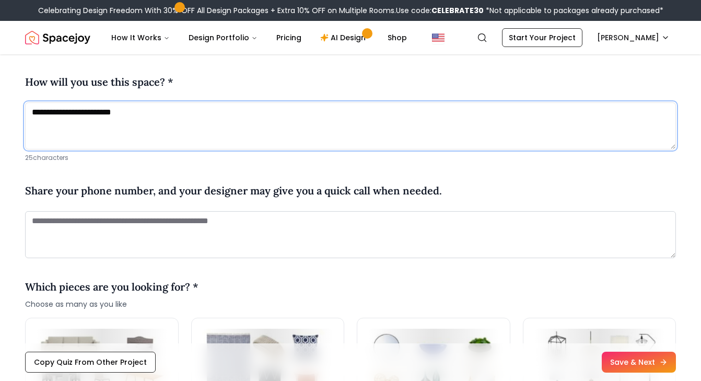
type textarea "**********"
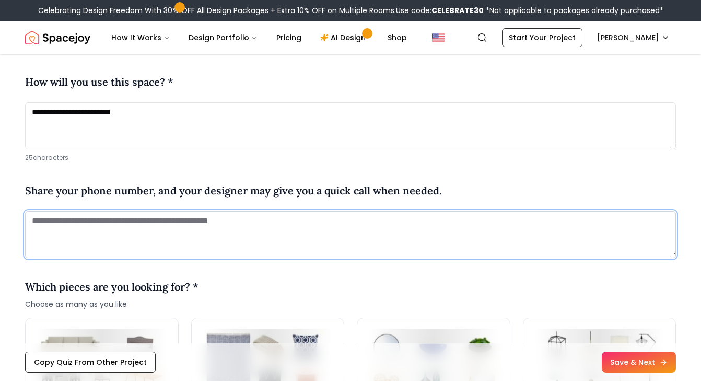
click at [322, 243] on textarea at bounding box center [350, 234] width 651 height 47
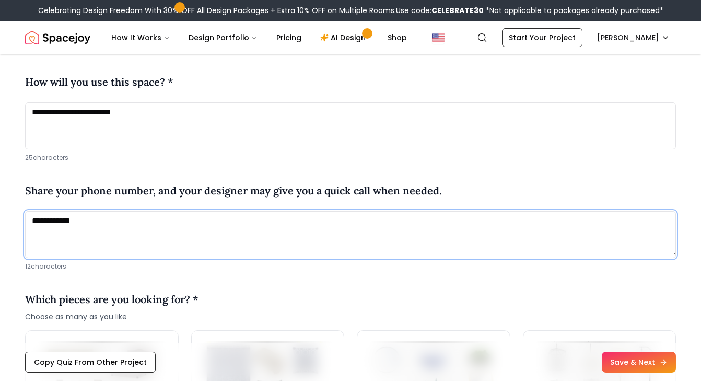
scroll to position [744, 0]
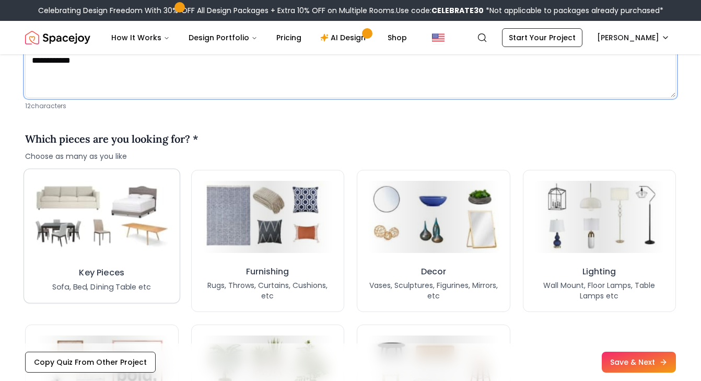
type textarea "**********"
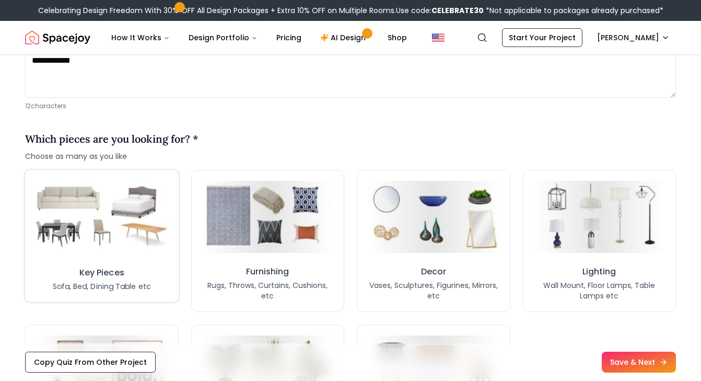
click at [137, 229] on img at bounding box center [101, 216] width 139 height 77
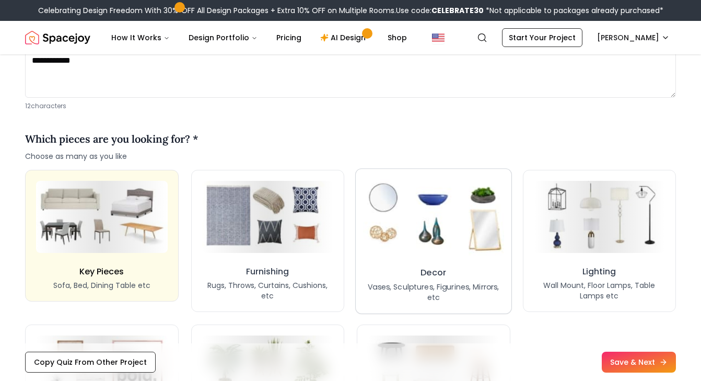
click at [429, 235] on img at bounding box center [433, 216] width 141 height 77
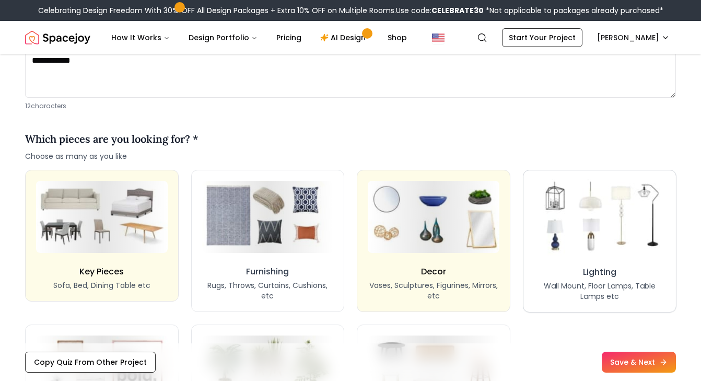
click at [571, 226] on img at bounding box center [599, 217] width 138 height 76
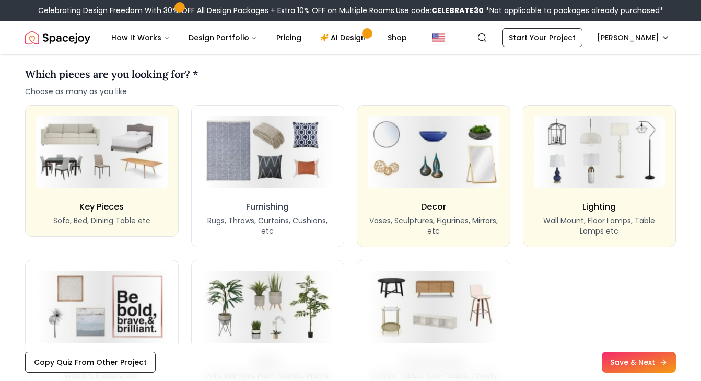
scroll to position [907, 0]
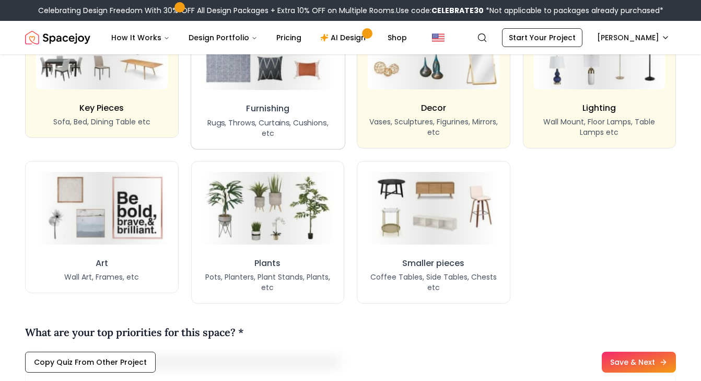
click at [299, 95] on button "Furnishing Rugs, Throws, Curtains, Cushions, etc" at bounding box center [268, 77] width 154 height 143
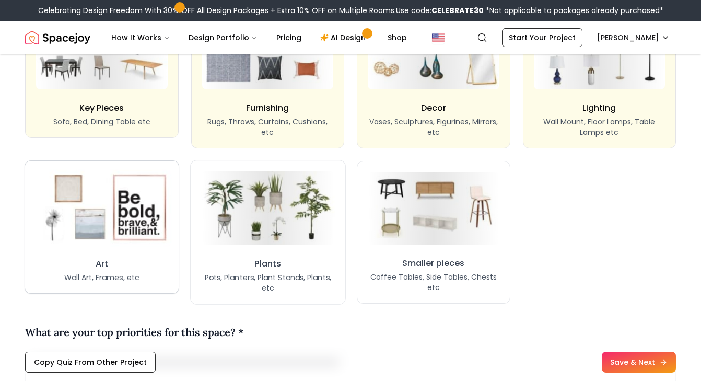
click at [141, 237] on img at bounding box center [101, 208] width 139 height 77
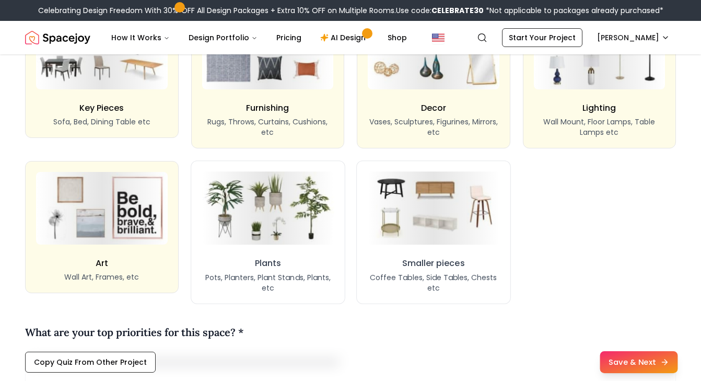
click at [629, 365] on button "Save & Next" at bounding box center [639, 362] width 78 height 22
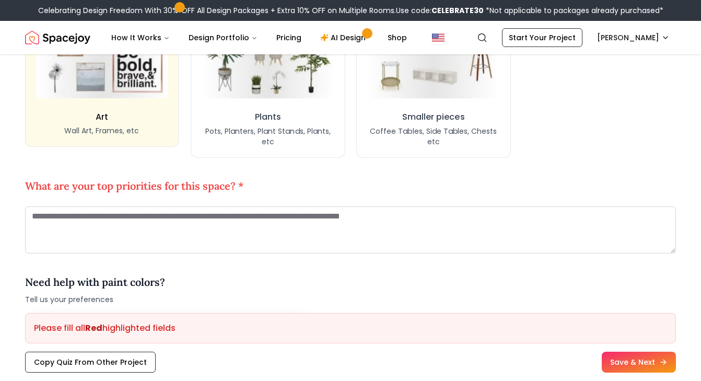
scroll to position [1094, 0]
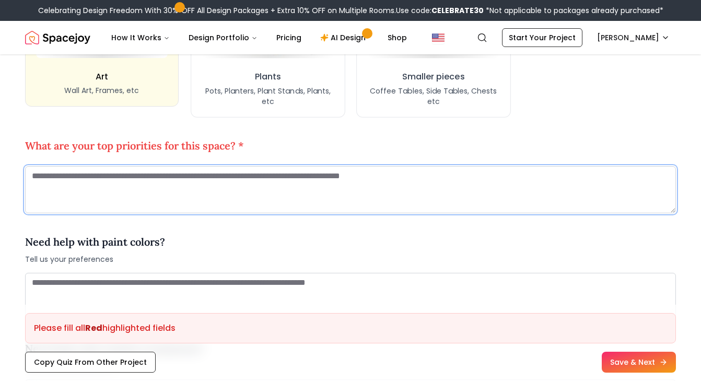
click at [460, 190] on textarea at bounding box center [350, 189] width 651 height 47
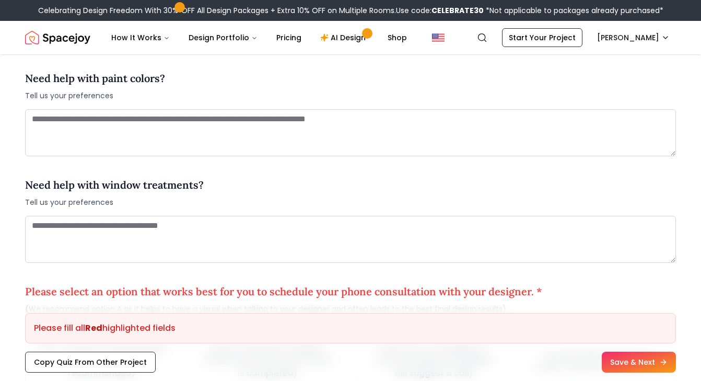
scroll to position [1475, 0]
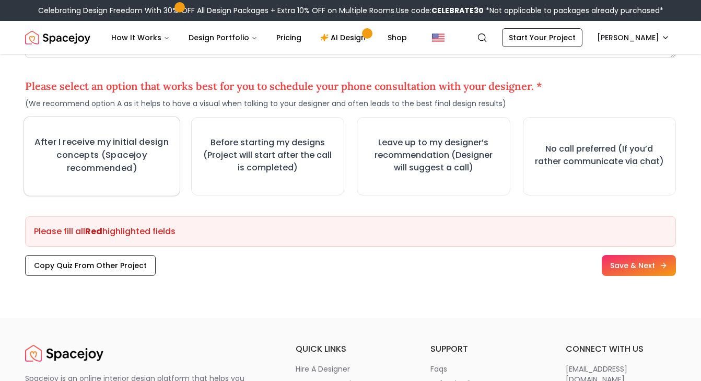
type textarea "**********"
click at [136, 158] on h3 "After I receive my initial design concepts (Spacejoy recommended)" at bounding box center [101, 154] width 137 height 39
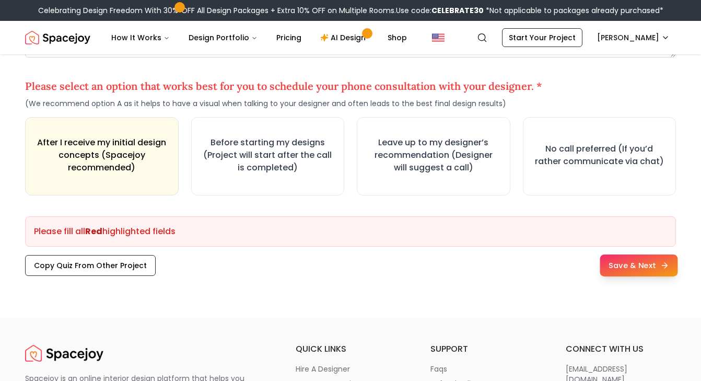
click at [630, 263] on button "Save & Next" at bounding box center [639, 265] width 78 height 22
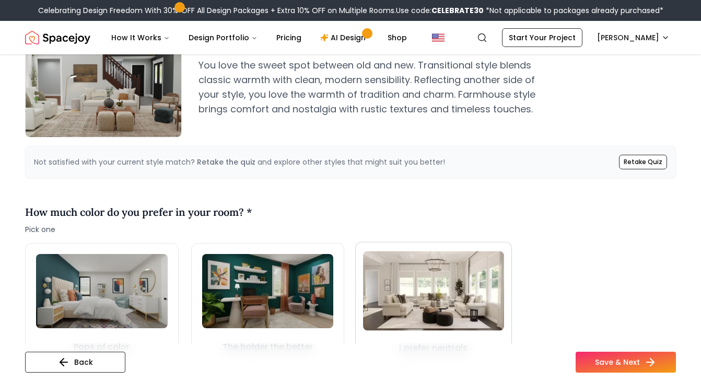
scroll to position [220, 0]
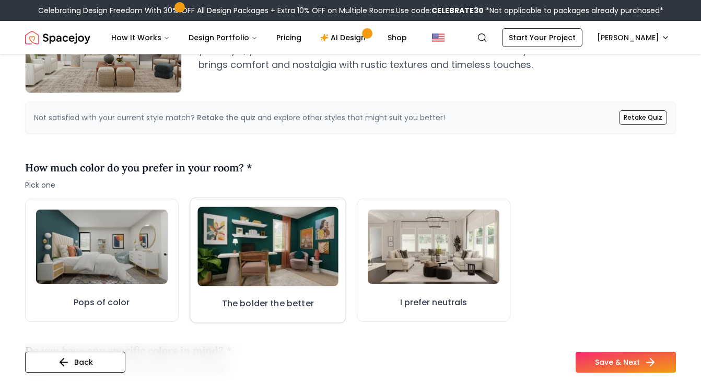
click at [320, 265] on img at bounding box center [267, 246] width 141 height 79
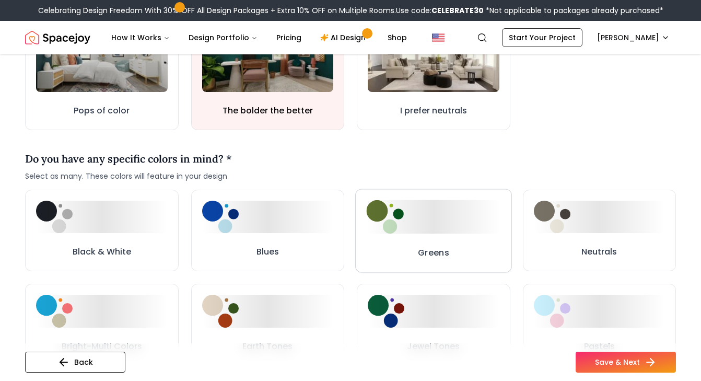
scroll to position [424, 0]
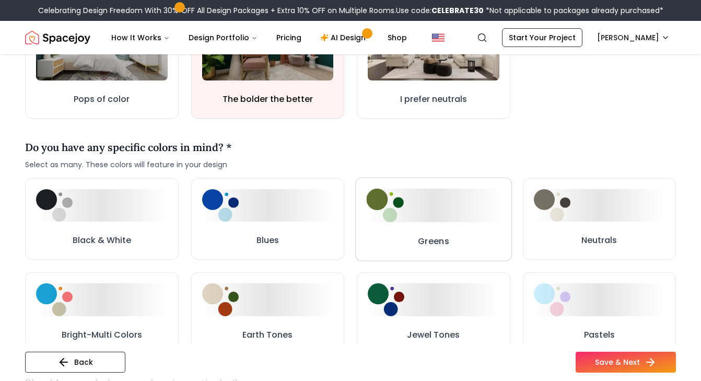
click at [442, 243] on h3 "Greens" at bounding box center [433, 241] width 31 height 13
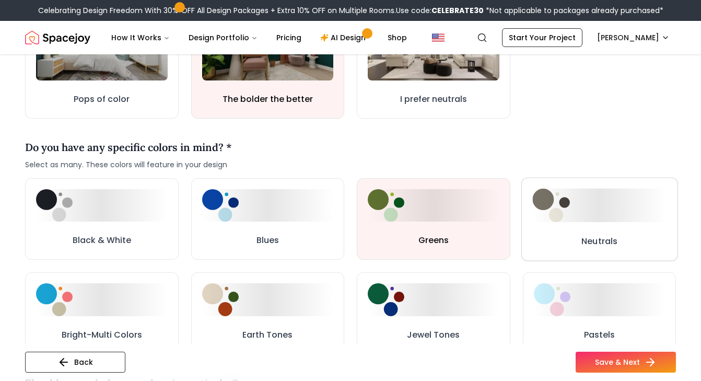
click at [573, 239] on button "Neutrals" at bounding box center [599, 219] width 156 height 84
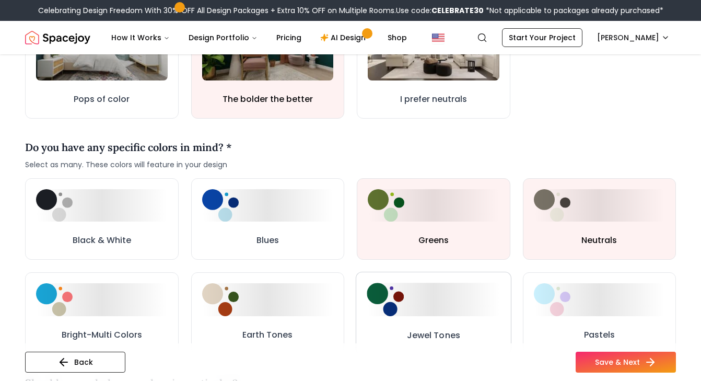
click at [466, 319] on button "Jewel Tones" at bounding box center [433, 313] width 155 height 83
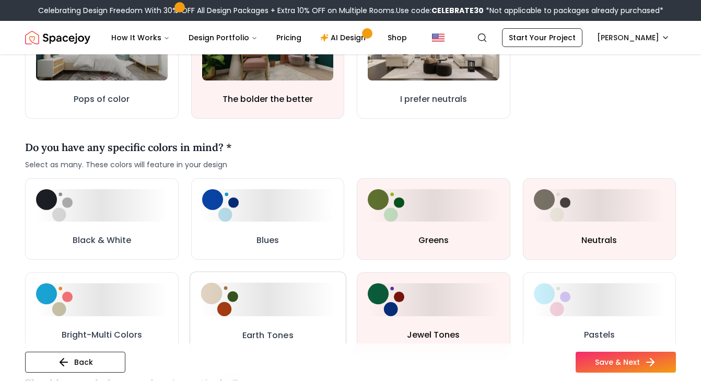
click at [312, 317] on button "Earth Tones" at bounding box center [268, 314] width 156 height 84
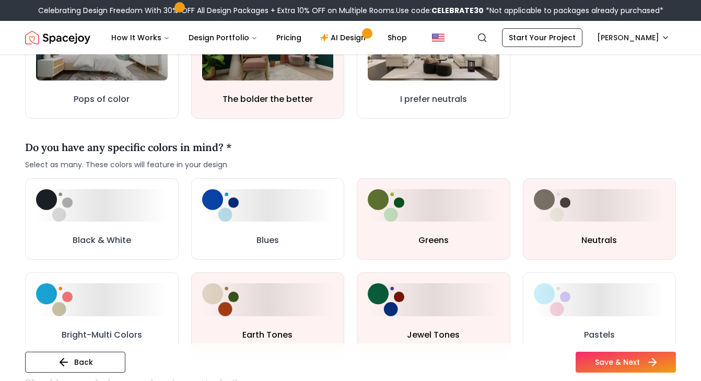
click at [613, 361] on button "Save & Next" at bounding box center [626, 362] width 100 height 21
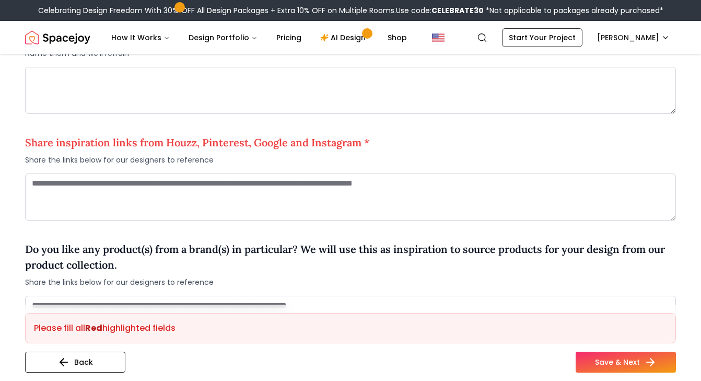
scroll to position [778, 0]
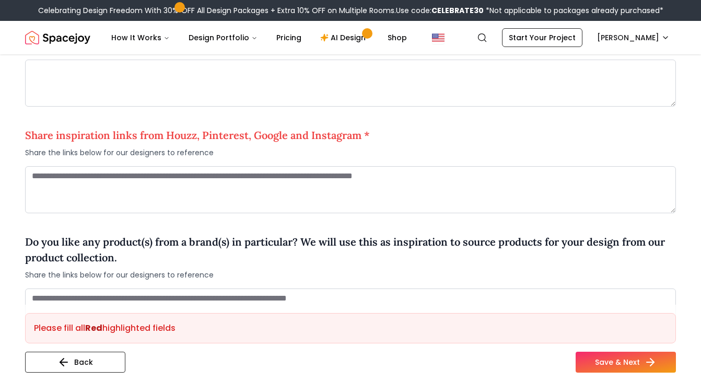
click at [558, 1] on div "Celebrating Design Freedom With 30% OFF All Design Packages + Extra 10% OFF on …" at bounding box center [350, 10] width 701 height 21
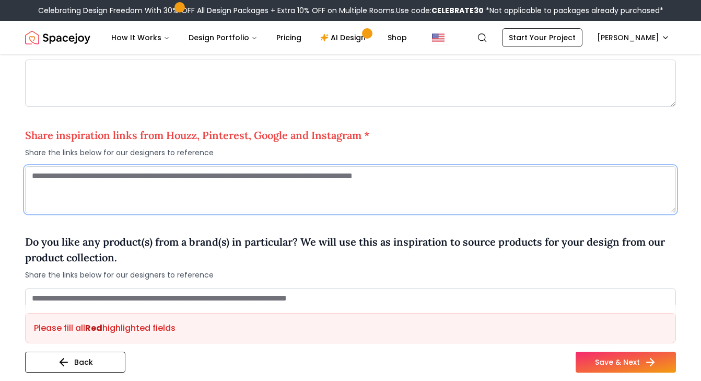
click at [218, 192] on textarea at bounding box center [350, 189] width 651 height 47
paste textarea "**********"
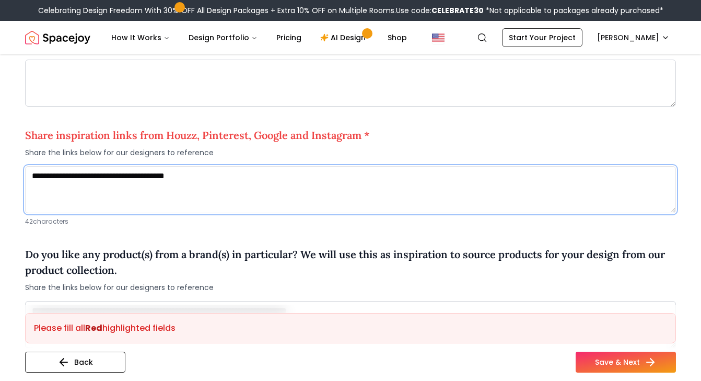
paste textarea "**********"
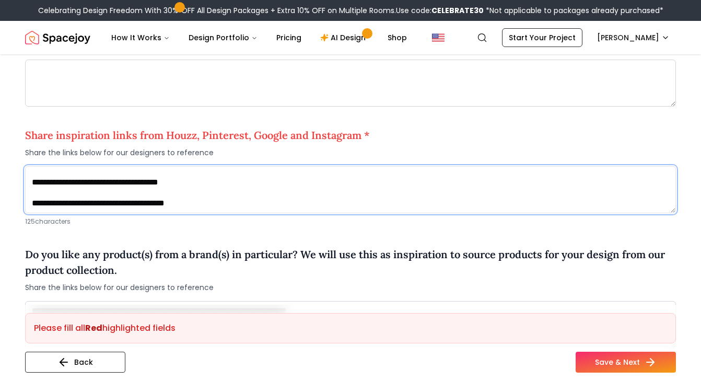
scroll to position [32, 0]
paste textarea "**********"
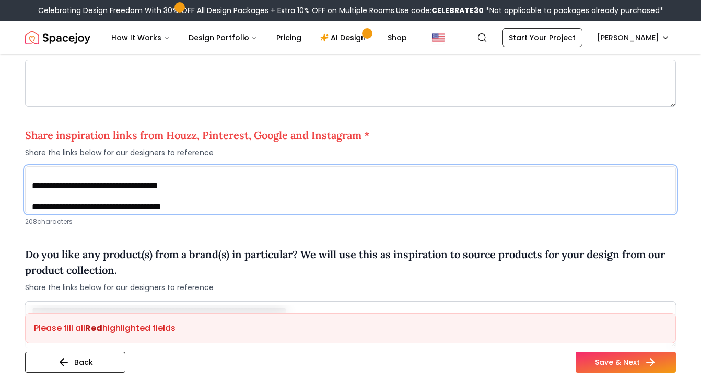
scroll to position [74, 0]
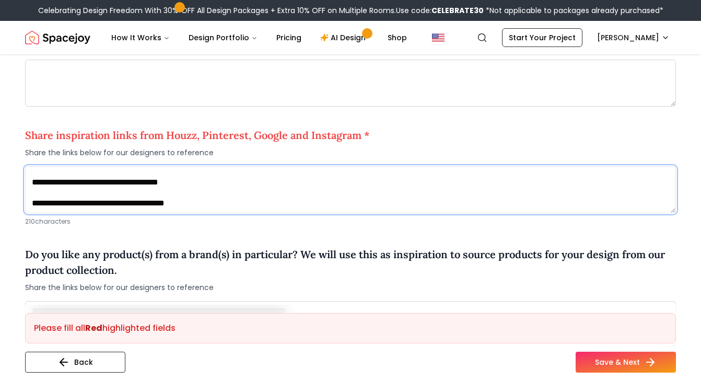
paste textarea "**********"
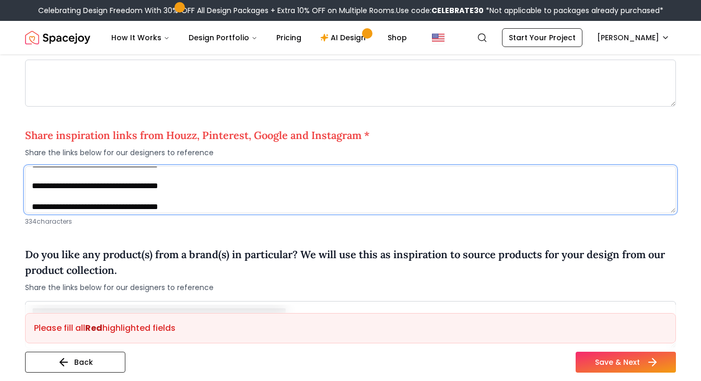
type textarea "**********"
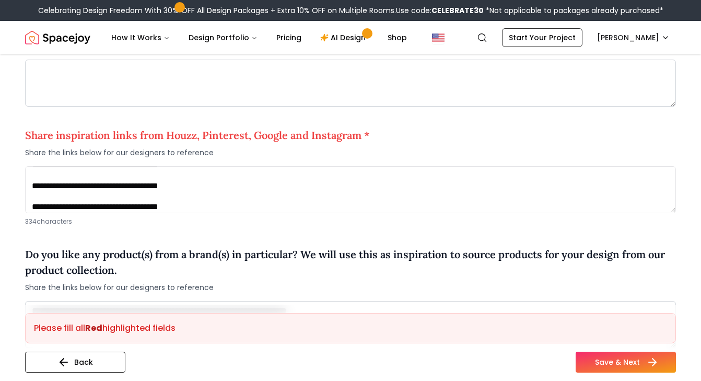
click at [602, 364] on button "Save & Next" at bounding box center [626, 362] width 100 height 21
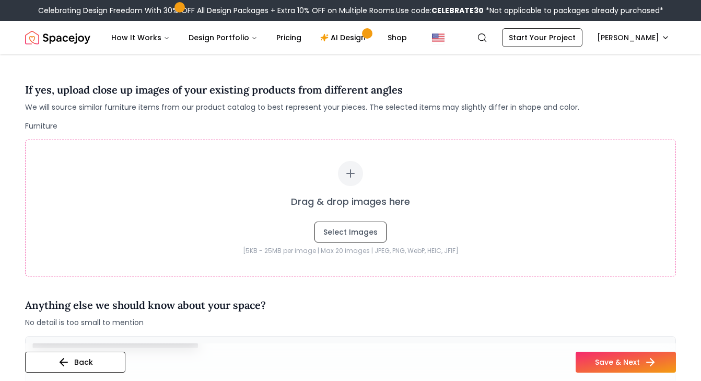
scroll to position [217, 0]
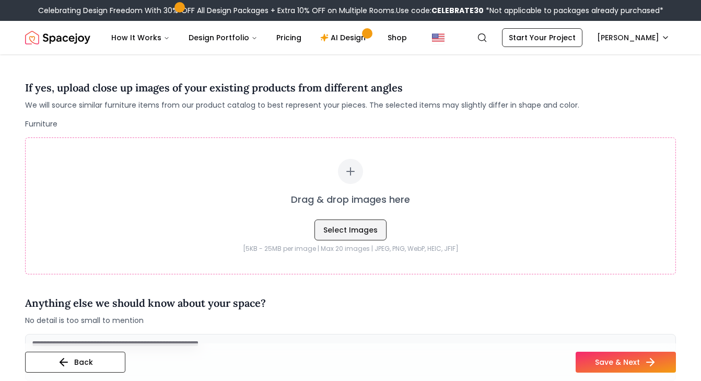
click at [372, 234] on button "Select Images" at bounding box center [350, 229] width 72 height 21
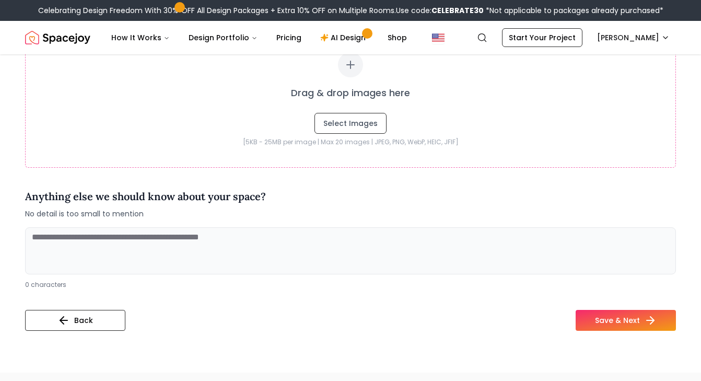
scroll to position [339, 0]
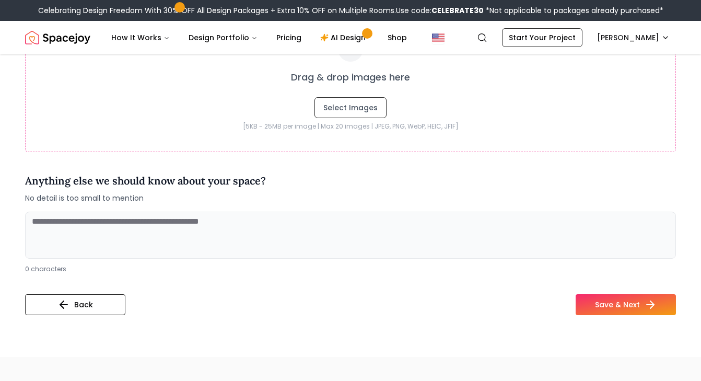
click at [229, 311] on div "Back Save & Next" at bounding box center [350, 308] width 651 height 29
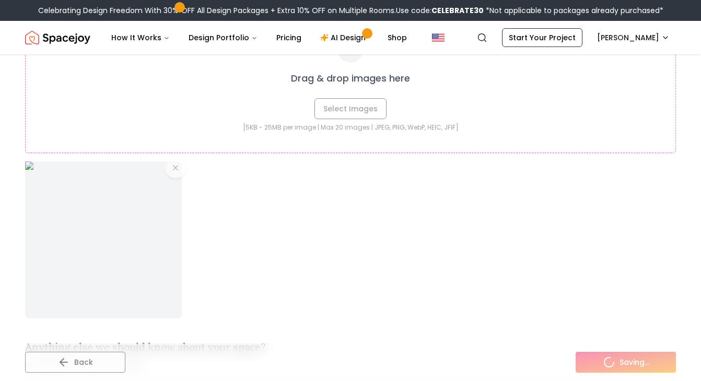
click at [362, 110] on div "Drag & drop images here Select Images" at bounding box center [350, 78] width 608 height 81
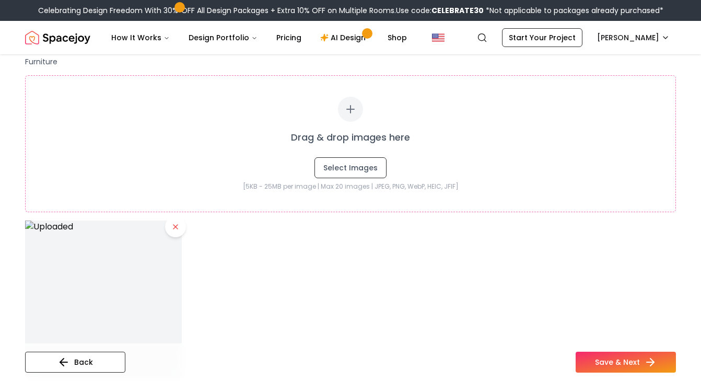
scroll to position [239, 0]
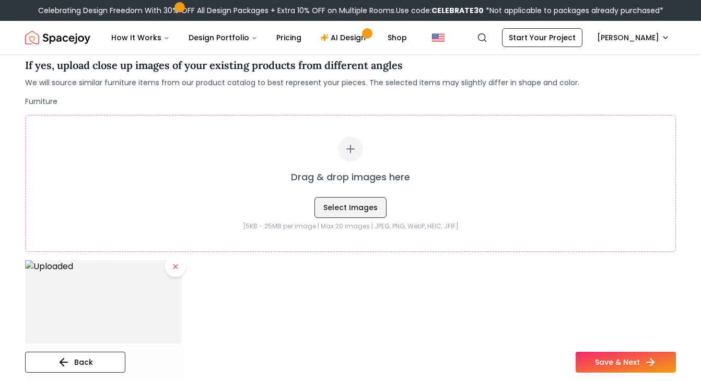
click at [359, 211] on button "Select Images" at bounding box center [350, 207] width 72 height 21
type input "**********"
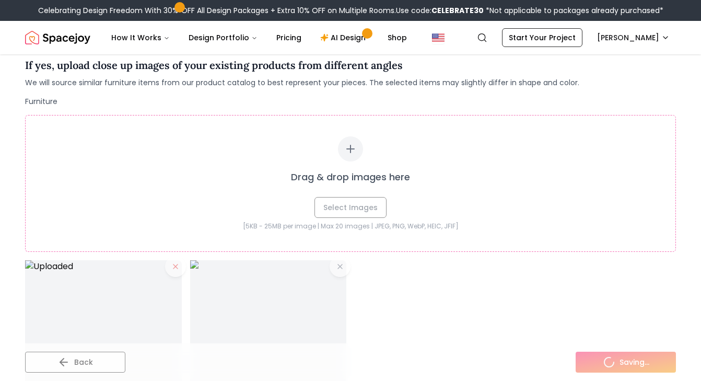
click at [366, 204] on div "Drag & drop images here Select Images" at bounding box center [350, 176] width 608 height 81
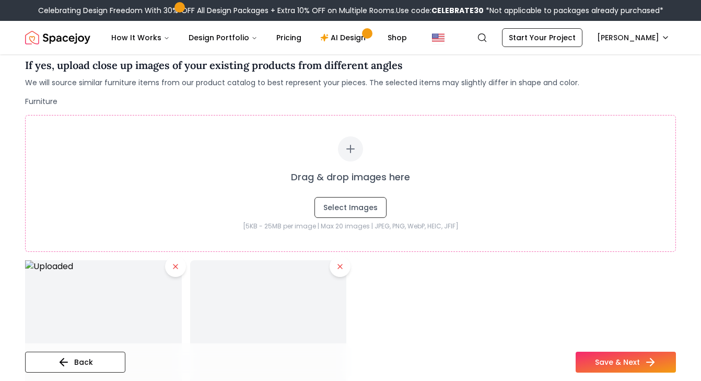
type input "**********"
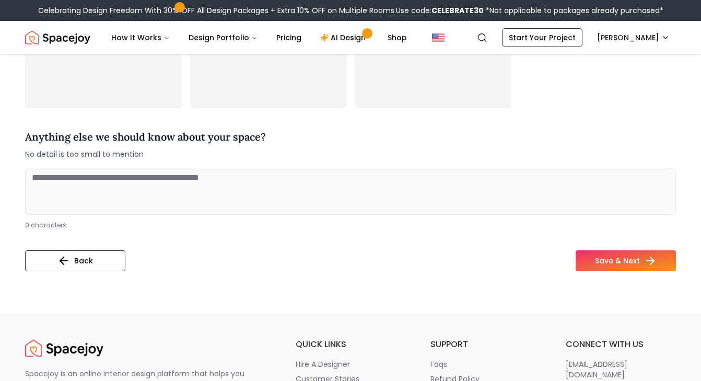
scroll to position [557, 0]
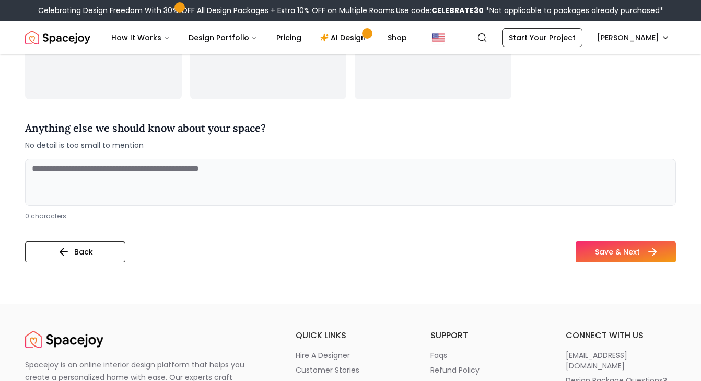
click at [617, 249] on button "Save & Next" at bounding box center [626, 251] width 100 height 21
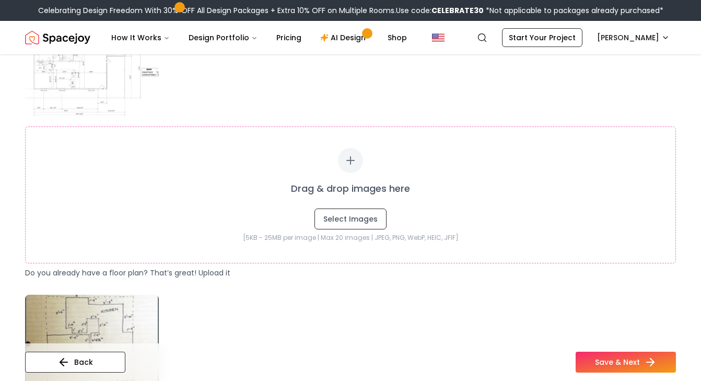
scroll to position [191, 0]
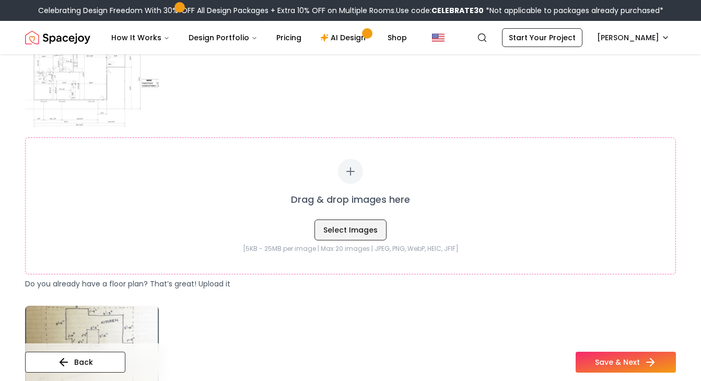
click at [335, 227] on button "Select Images" at bounding box center [350, 229] width 72 height 21
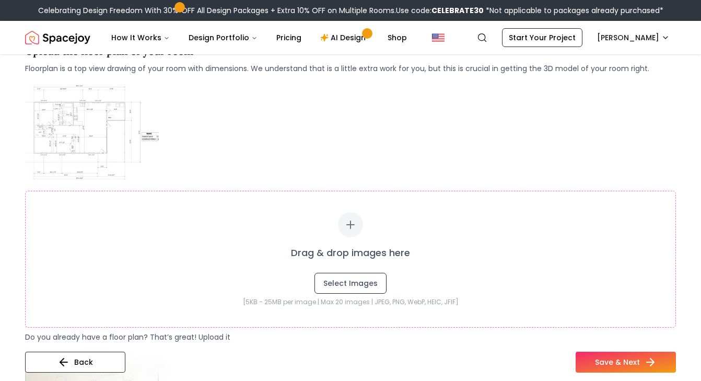
scroll to position [158, 0]
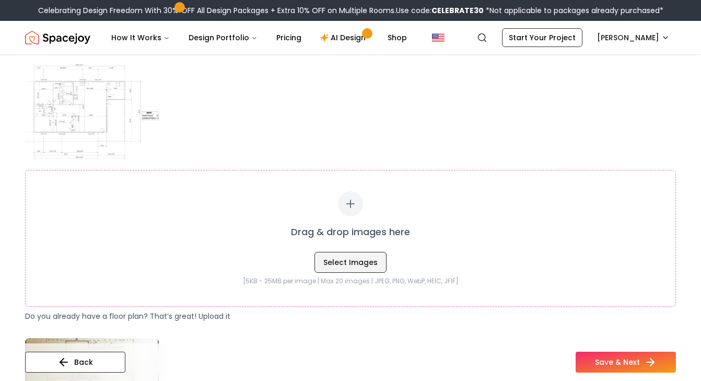
click at [355, 266] on button "Select Images" at bounding box center [350, 262] width 72 height 21
click at [364, 260] on button "Select Images" at bounding box center [350, 262] width 72 height 21
type input "**********"
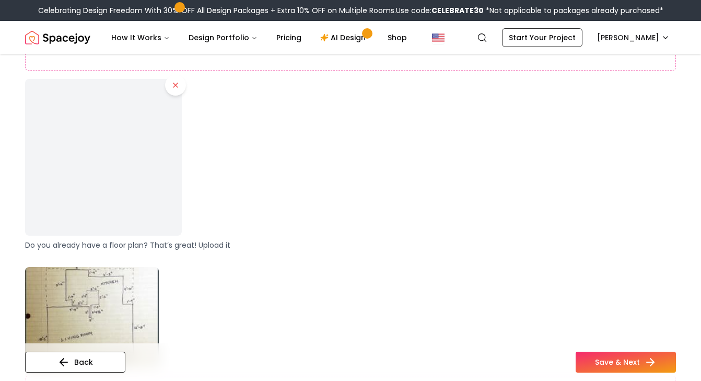
scroll to position [406, 0]
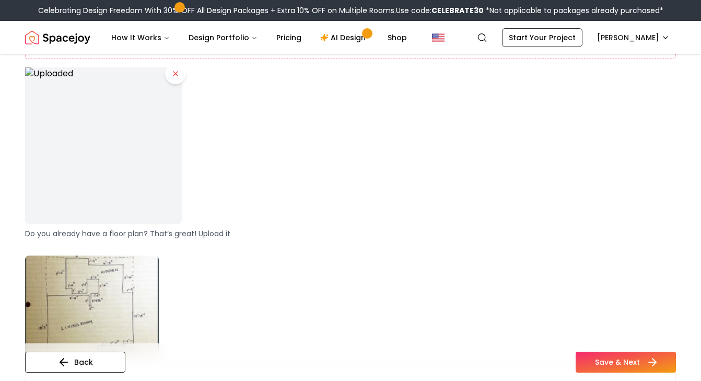
click at [601, 357] on button "Save & Next" at bounding box center [626, 362] width 100 height 21
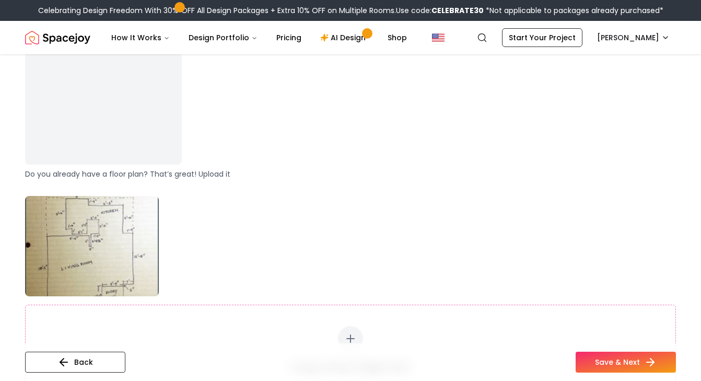
scroll to position [468, 0]
click at [613, 368] on button "Save & Next" at bounding box center [626, 362] width 100 height 21
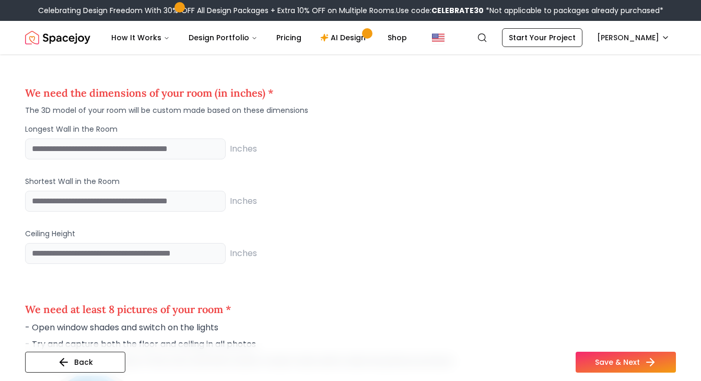
scroll to position [896, 0]
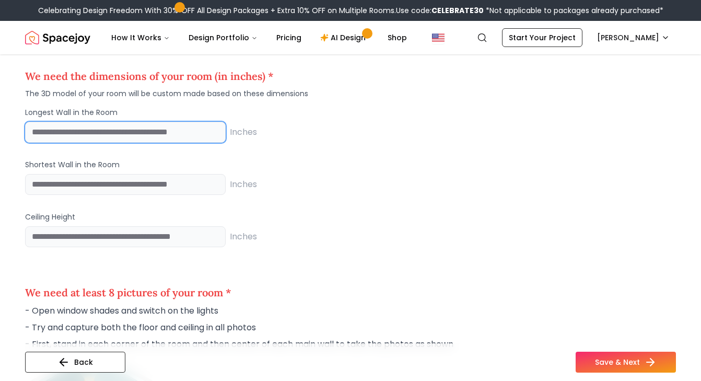
click at [188, 132] on input "number" at bounding box center [125, 132] width 201 height 21
type input "***"
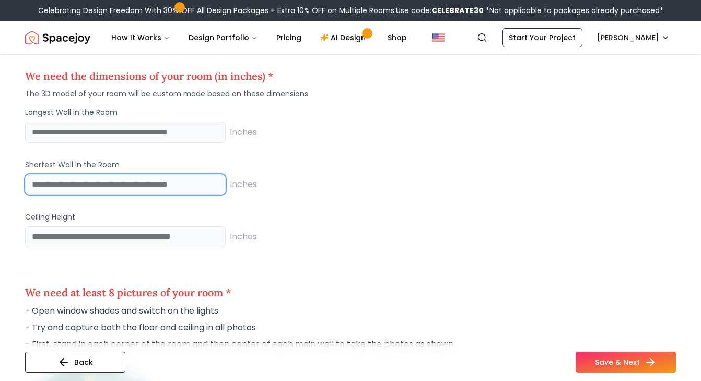
click at [191, 183] on input "number" at bounding box center [125, 184] width 201 height 21
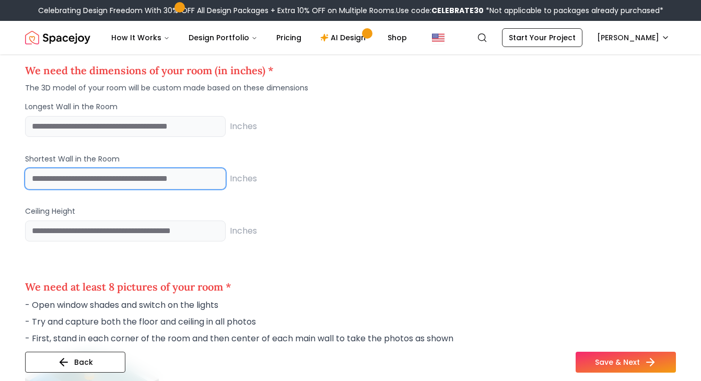
type input "***"
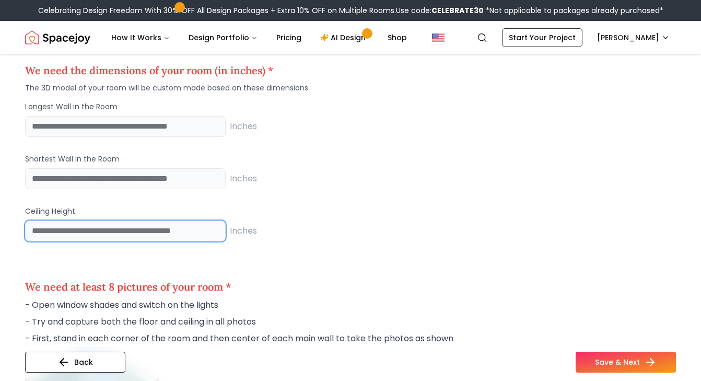
click at [188, 236] on input "number" at bounding box center [125, 230] width 201 height 21
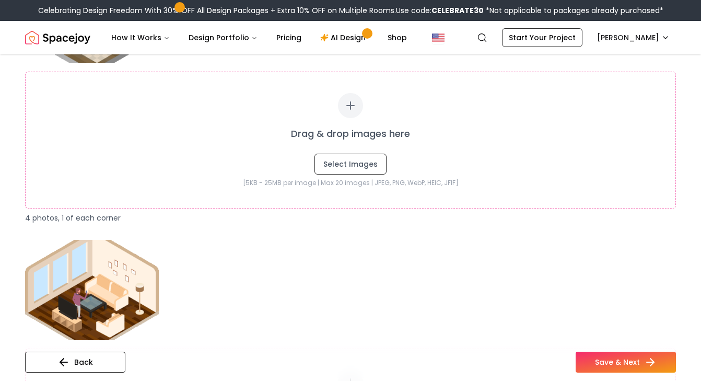
scroll to position [1292, 0]
type input "***"
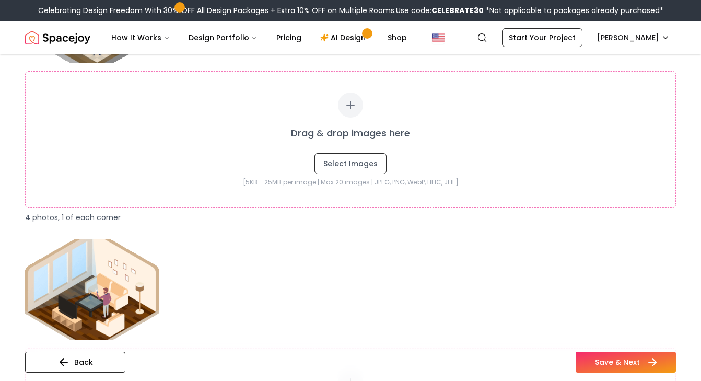
click at [647, 364] on icon at bounding box center [652, 362] width 13 height 13
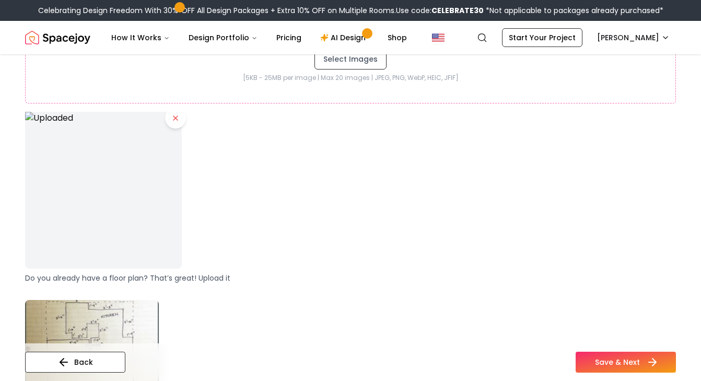
scroll to position [419, 0]
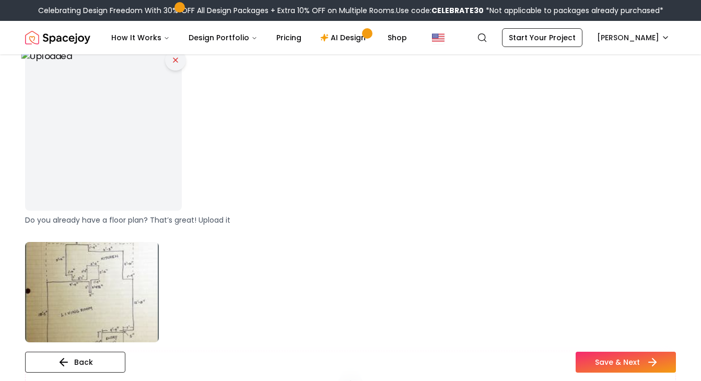
click at [176, 58] on icon at bounding box center [175, 60] width 8 height 8
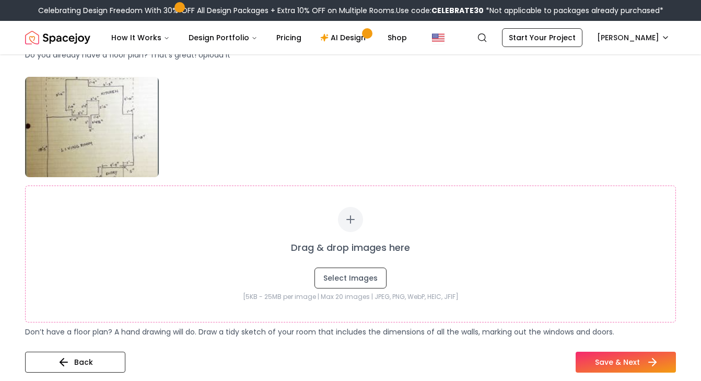
click at [638, 356] on button "Save & Next" at bounding box center [626, 362] width 100 height 21
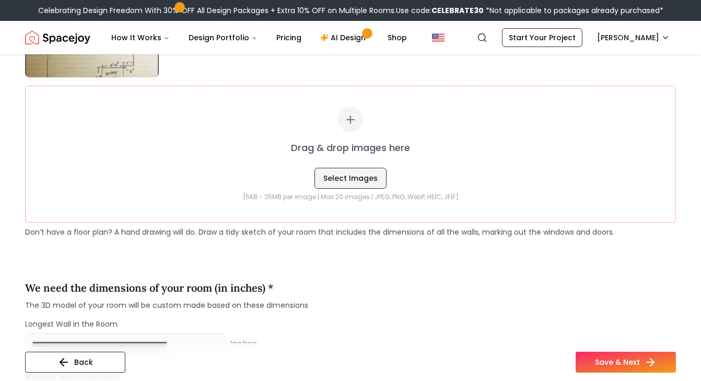
click at [364, 183] on button "Select Images" at bounding box center [350, 178] width 72 height 21
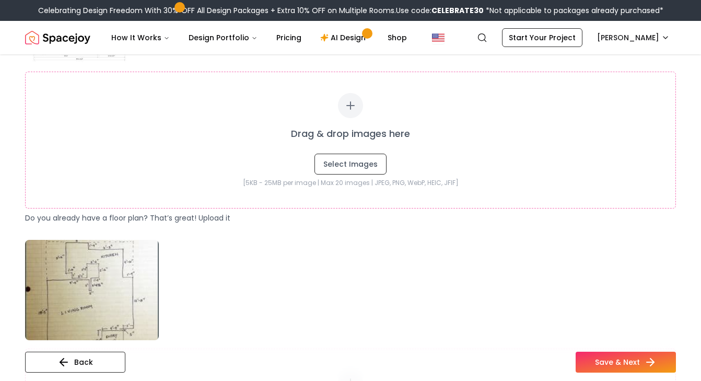
scroll to position [276, 0]
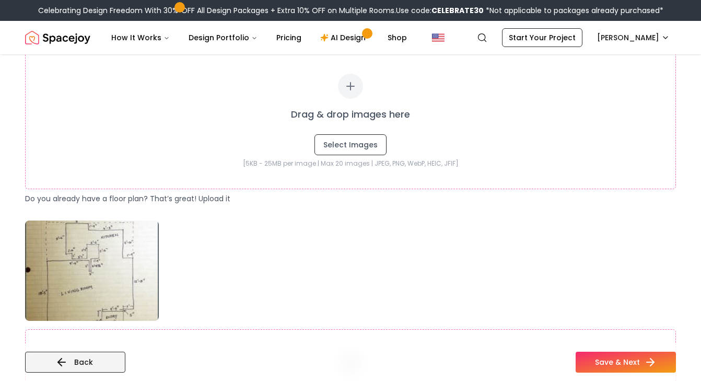
click at [104, 360] on button "Back" at bounding box center [75, 362] width 100 height 21
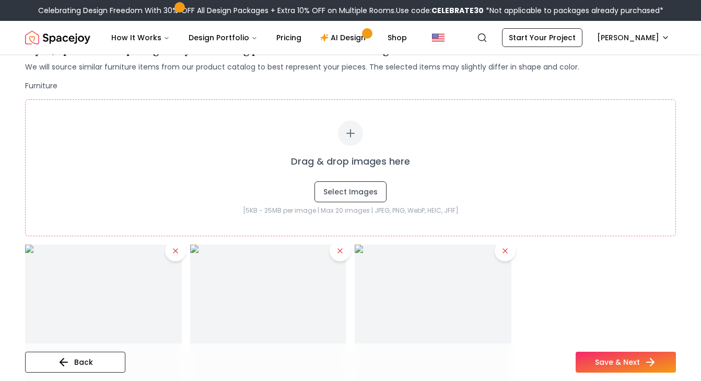
scroll to position [225, 0]
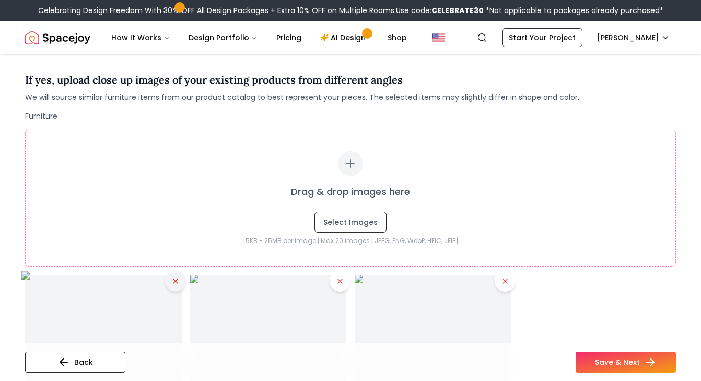
click at [172, 277] on icon at bounding box center [175, 281] width 8 height 8
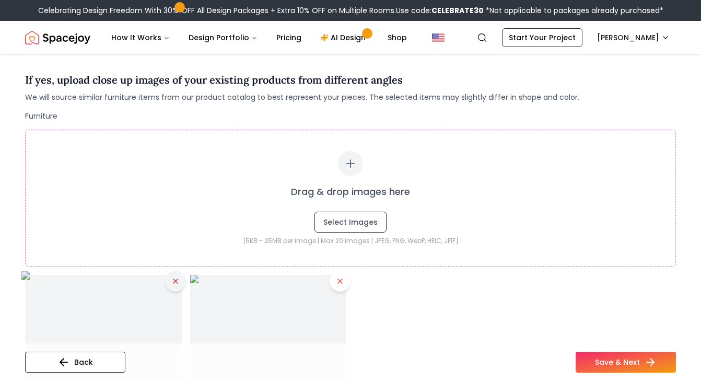
click at [179, 285] on button at bounding box center [175, 281] width 21 height 21
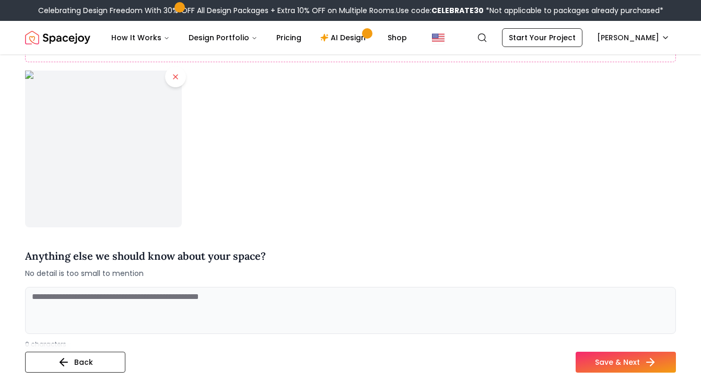
scroll to position [444, 0]
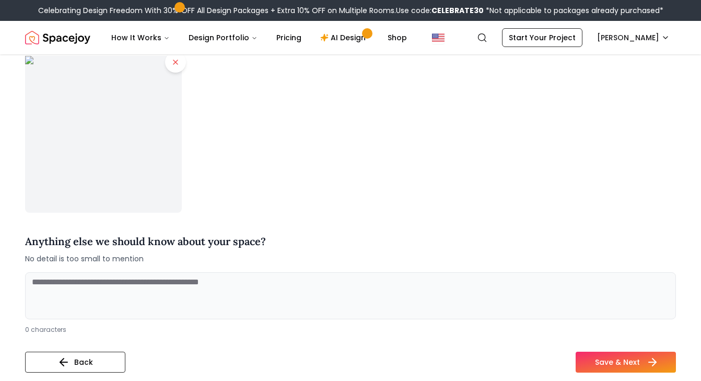
click at [609, 361] on button "Save & Next" at bounding box center [626, 362] width 100 height 21
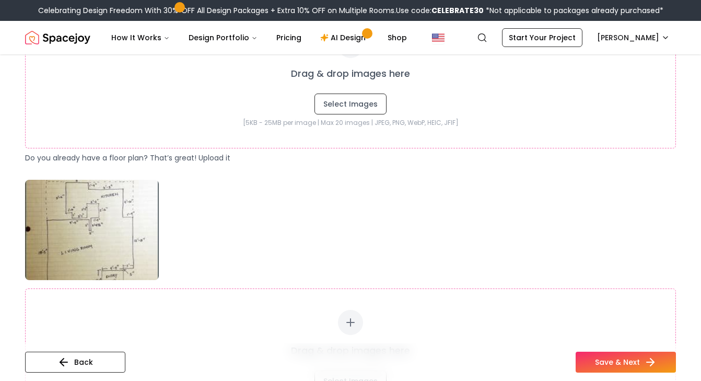
scroll to position [321, 0]
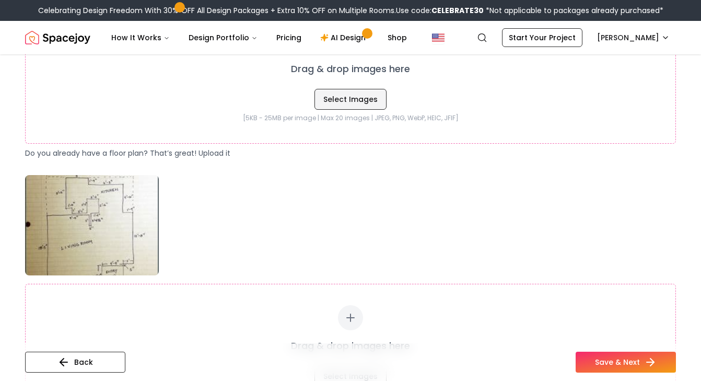
click at [366, 99] on button "Select Images" at bounding box center [350, 99] width 72 height 21
type input "**********"
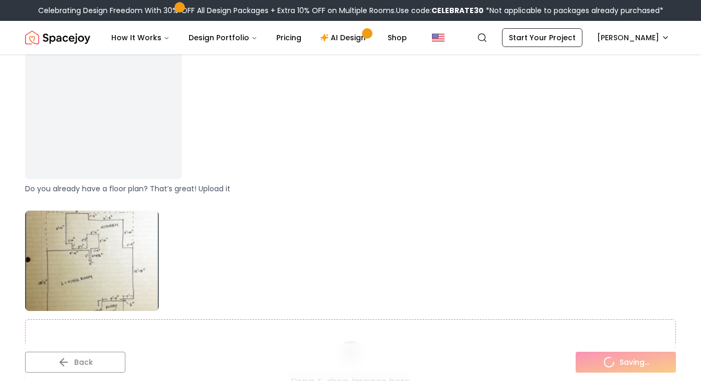
scroll to position [484, 0]
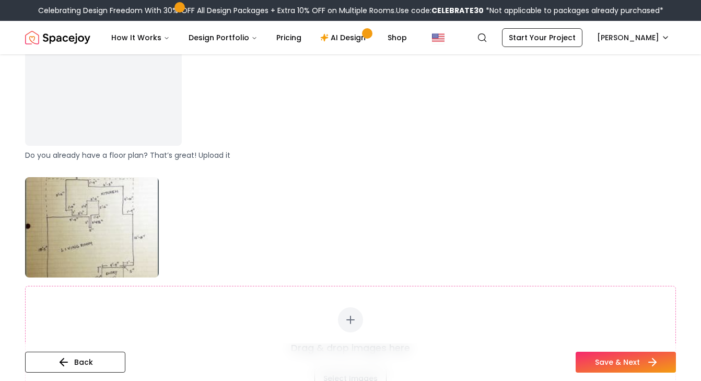
click at [621, 355] on button "Save & Next" at bounding box center [626, 362] width 100 height 21
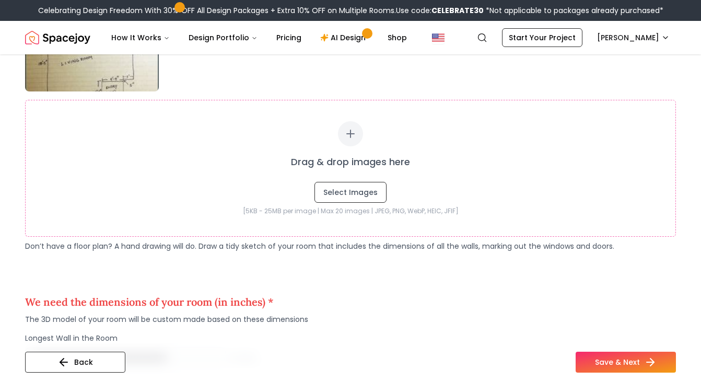
scroll to position [676, 0]
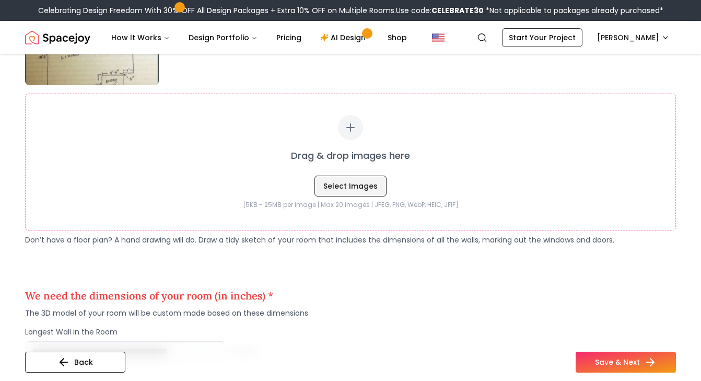
click at [364, 193] on button "Select Images" at bounding box center [350, 186] width 72 height 21
type input "**********"
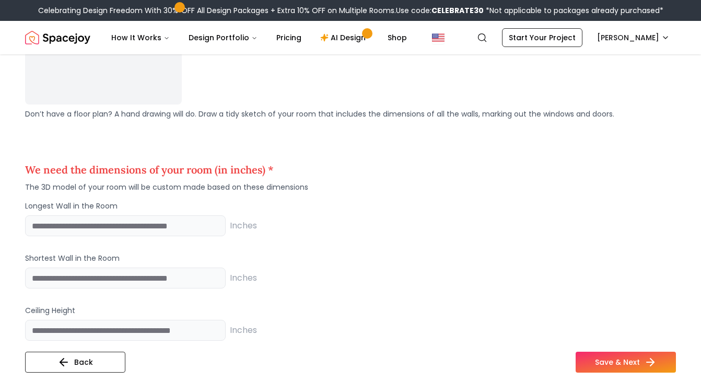
scroll to position [1006, 0]
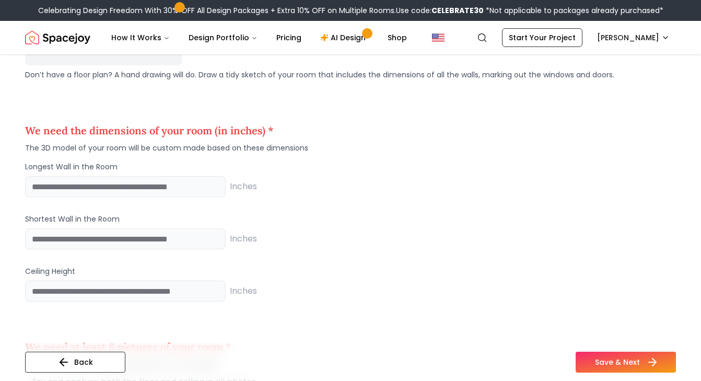
click at [627, 365] on button "Save & Next" at bounding box center [626, 362] width 100 height 21
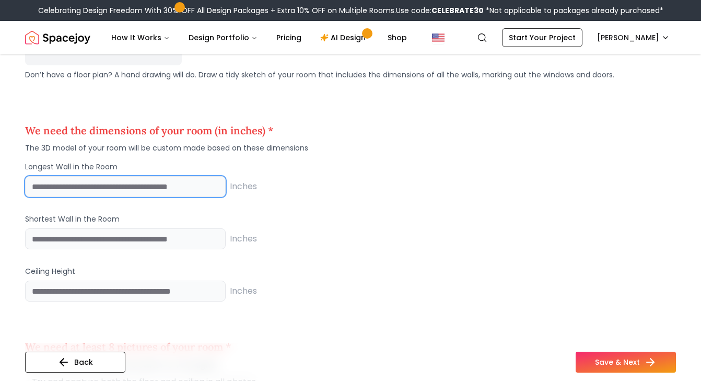
click at [189, 190] on input "number" at bounding box center [125, 186] width 201 height 21
type input "***"
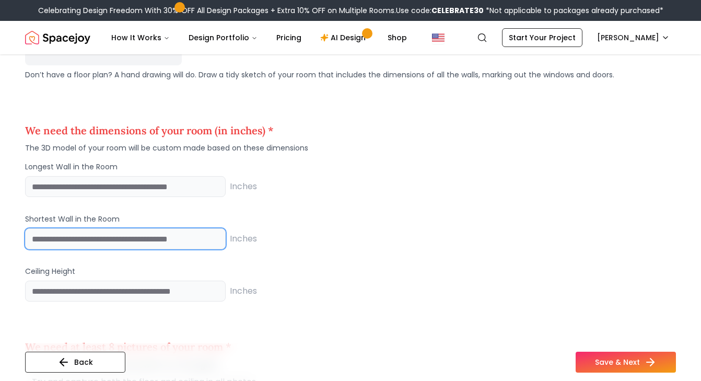
type input "***"
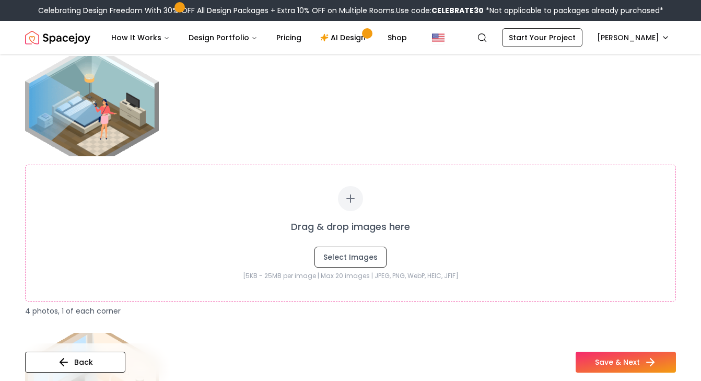
scroll to position [1377, 0]
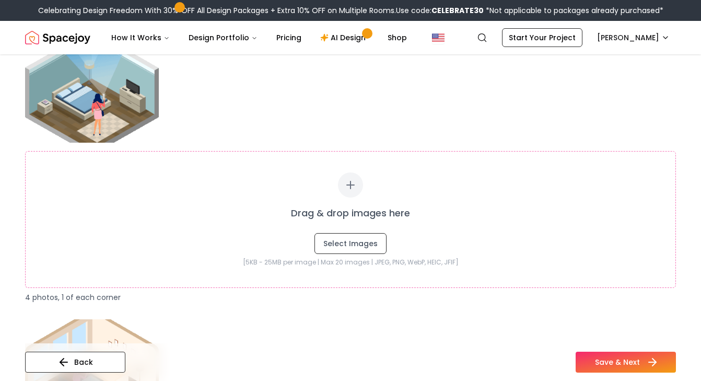
type input "***"
click at [609, 368] on button "Save & Next" at bounding box center [626, 362] width 100 height 21
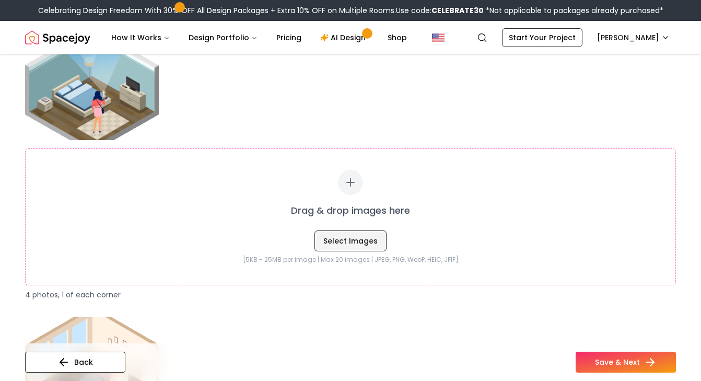
click at [356, 241] on button "Select Images" at bounding box center [350, 240] width 72 height 21
type input "**********"
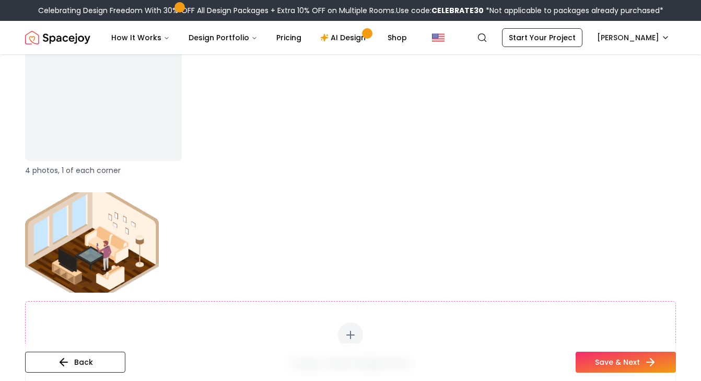
scroll to position [1782, 0]
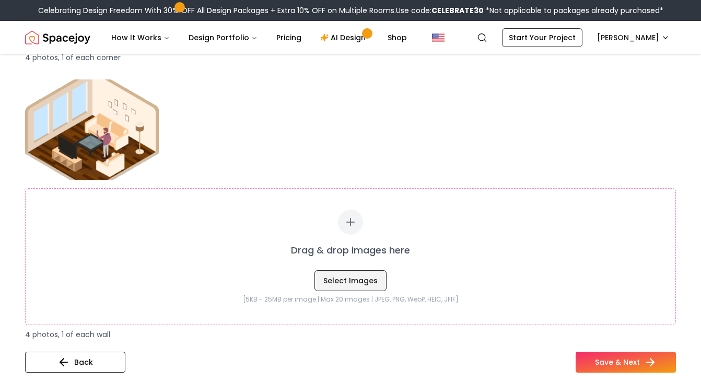
click at [381, 277] on button "Select Images" at bounding box center [350, 280] width 72 height 21
type input "**********"
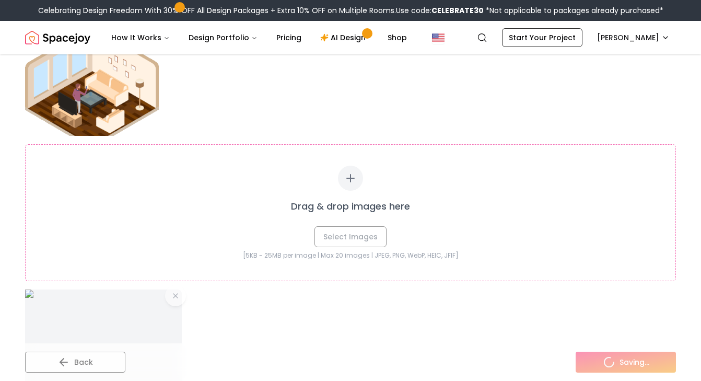
scroll to position [1928, 0]
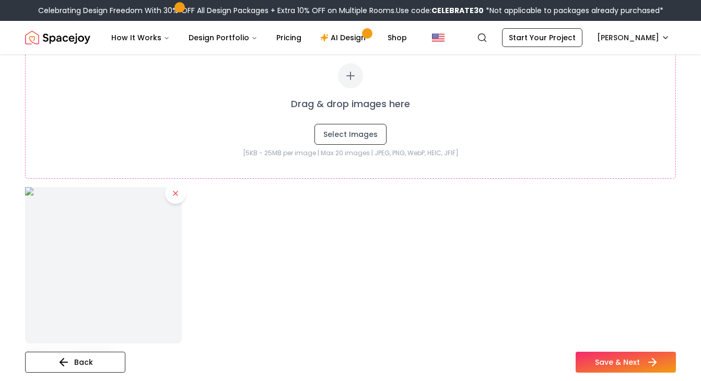
click at [615, 367] on button "Save & Next" at bounding box center [626, 362] width 100 height 21
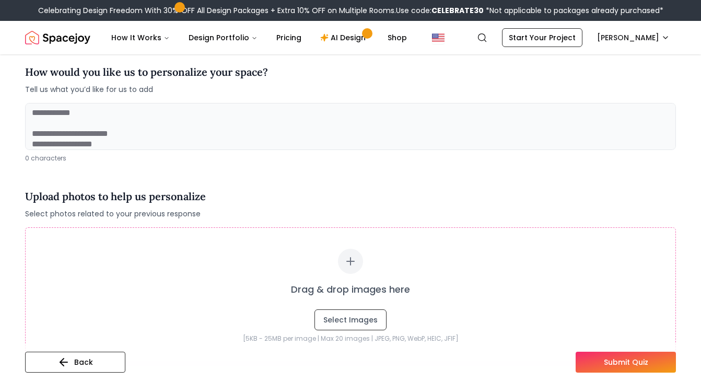
scroll to position [125, 0]
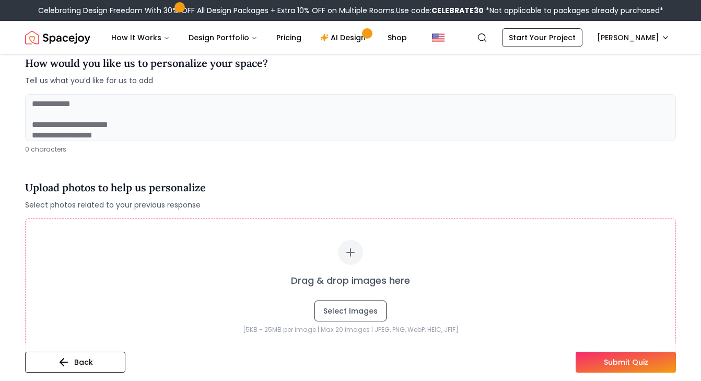
click at [613, 363] on button "Submit Quiz" at bounding box center [626, 362] width 100 height 21
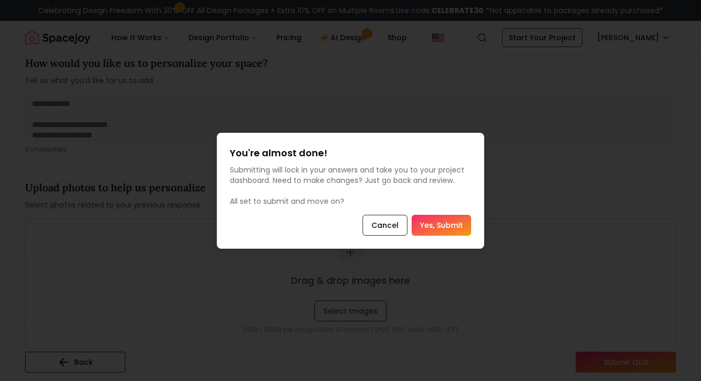
click at [456, 220] on button "Yes, Submit" at bounding box center [442, 225] width 60 height 21
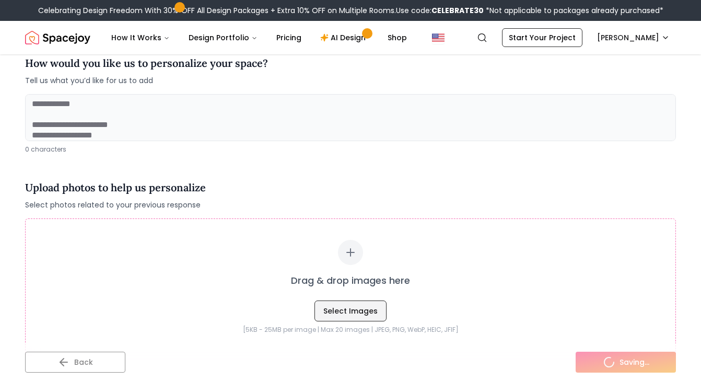
click at [354, 313] on button "Select Images" at bounding box center [350, 310] width 72 height 21
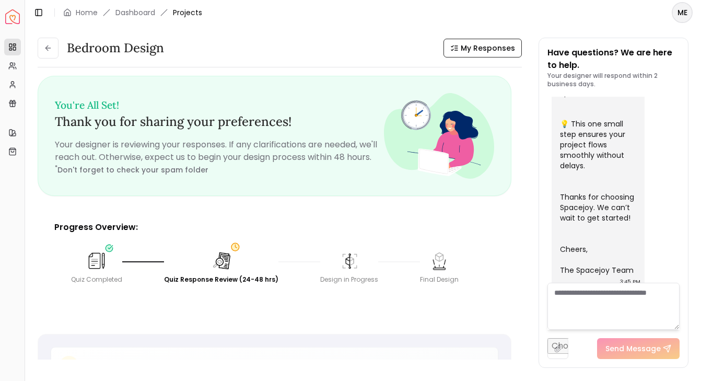
click at [614, 308] on textarea at bounding box center [613, 306] width 133 height 47
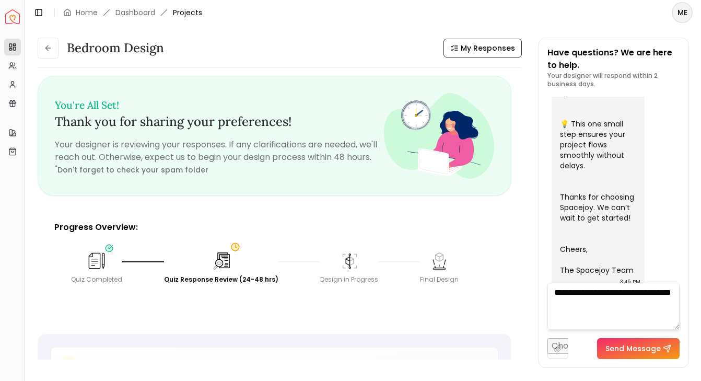
type textarea "**********"
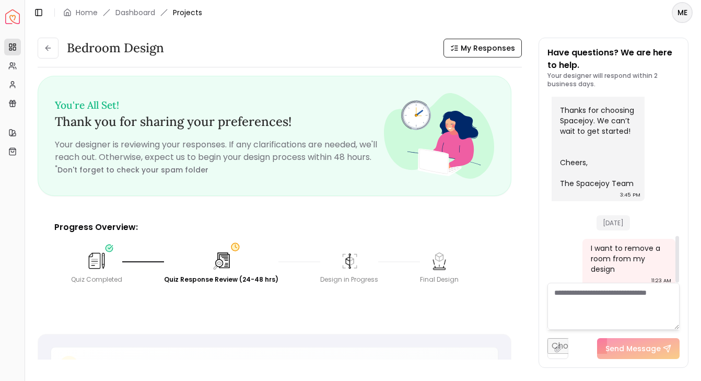
scroll to position [558, 0]
click at [16, 66] on icon at bounding box center [12, 66] width 8 height 8
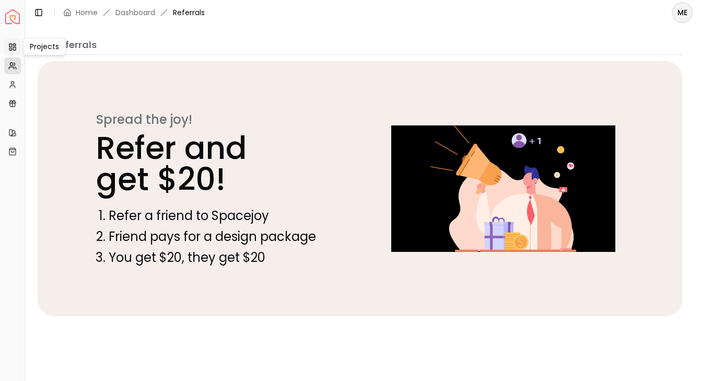
click at [15, 52] on link "Projects" at bounding box center [12, 47] width 17 height 17
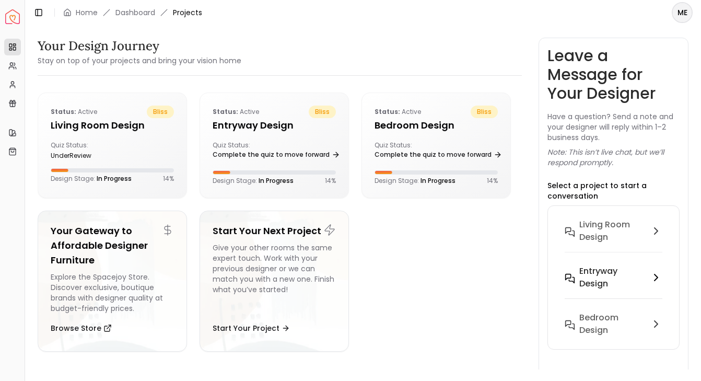
click at [657, 276] on icon at bounding box center [656, 277] width 3 height 6
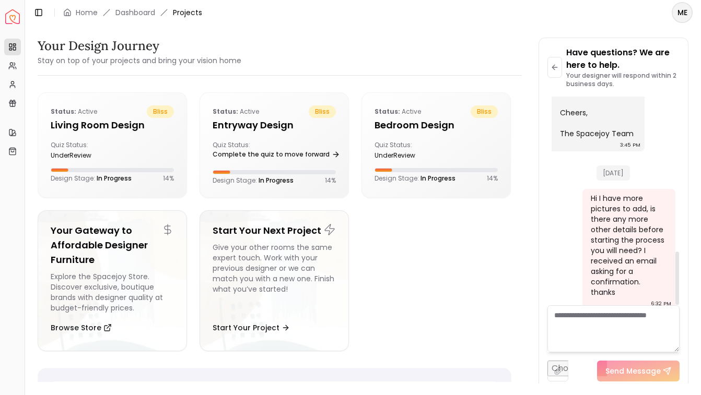
scroll to position [608, 0]
click at [622, 332] on textarea at bounding box center [613, 329] width 133 height 47
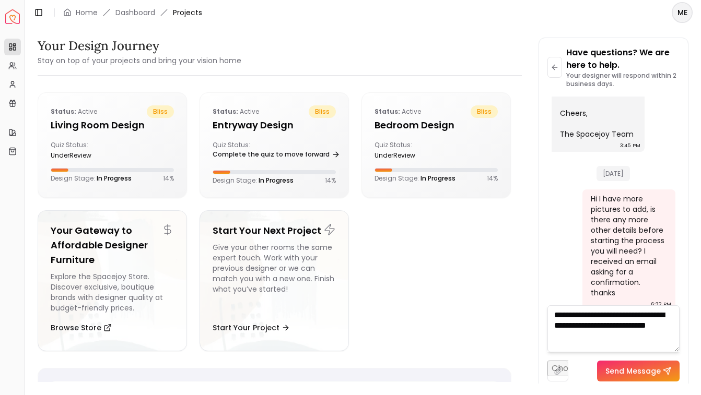
type textarea "**********"
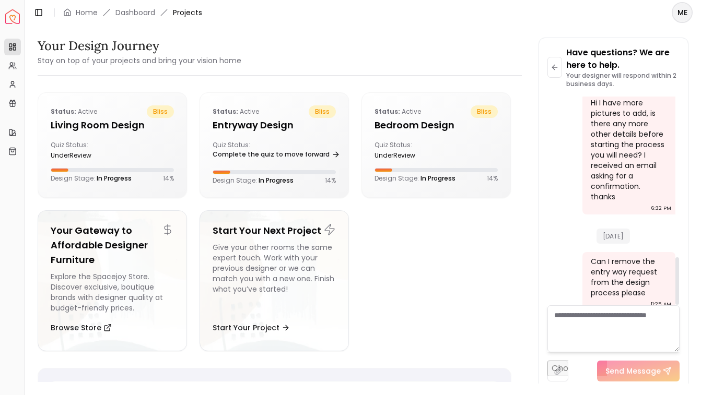
scroll to position [0, 0]
